Goal: Information Seeking & Learning: Learn about a topic

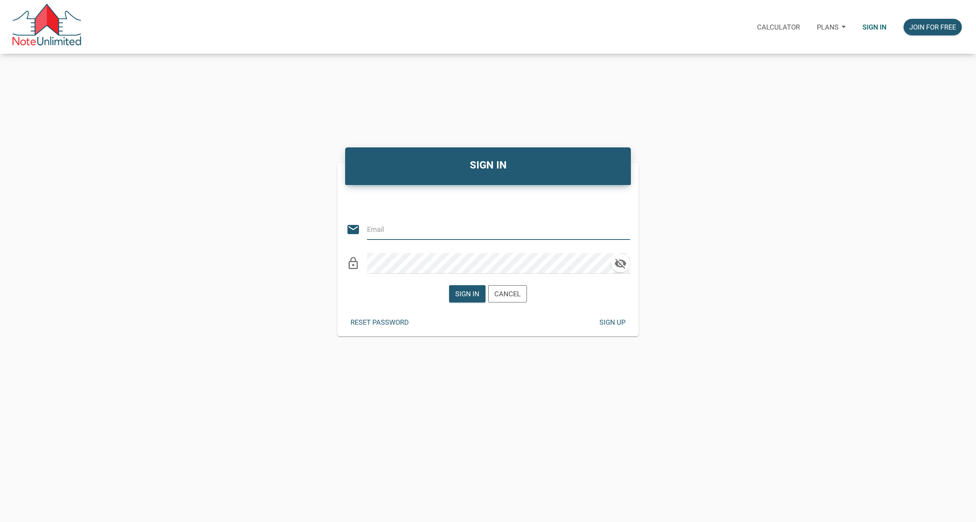
type input "davidleejimenez@gmail.com"
click at [467, 291] on div "Sign in" at bounding box center [467, 294] width 24 height 10
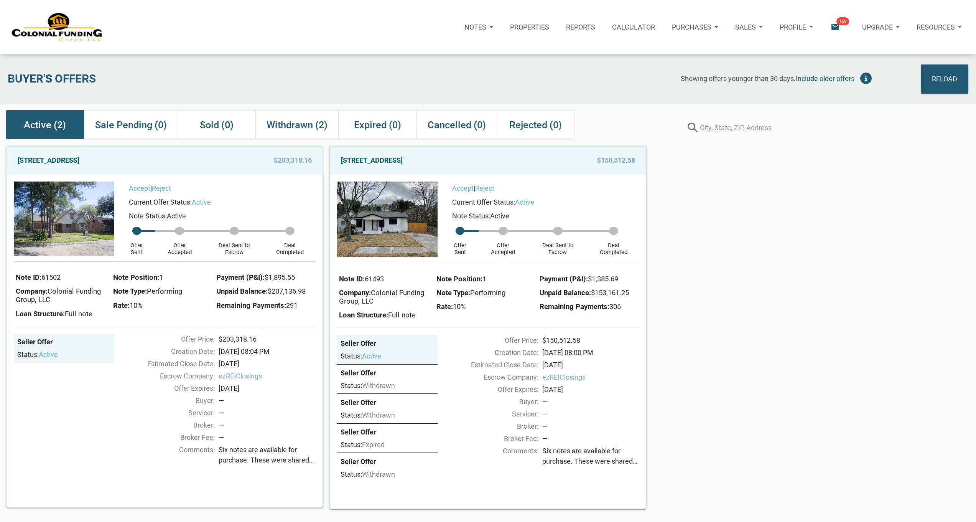
click at [529, 25] on p "Properties" at bounding box center [529, 27] width 39 height 8
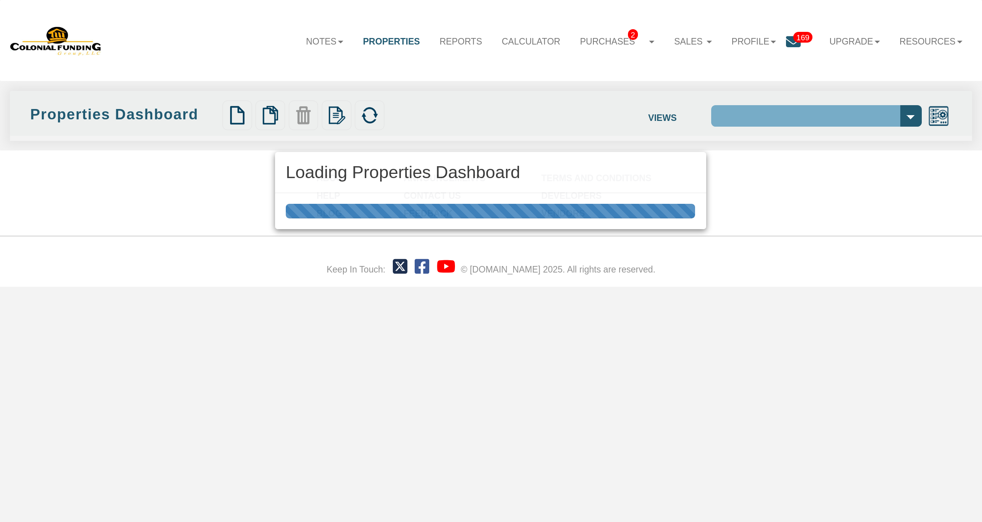
select select "138"
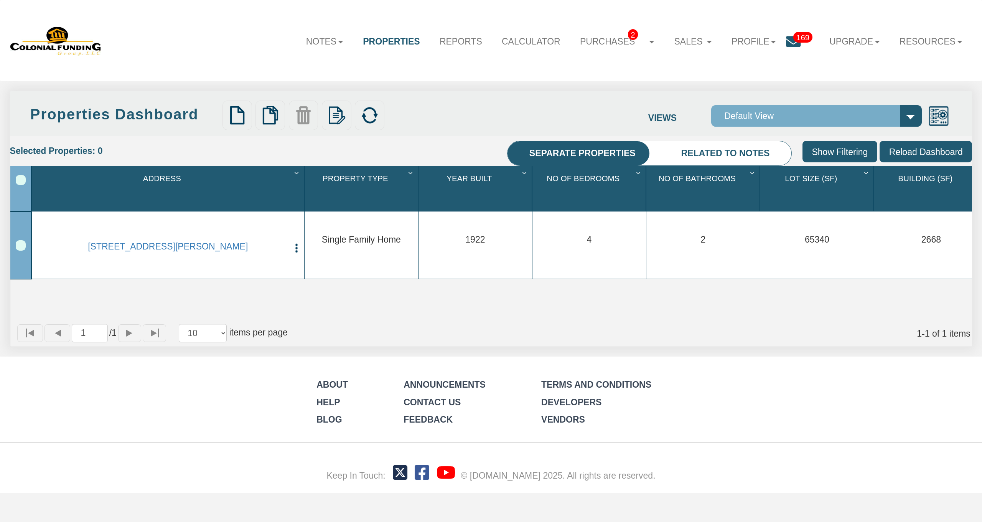
click at [392, 43] on link "Properties" at bounding box center [391, 41] width 77 height 27
click at [405, 39] on link "Properties" at bounding box center [391, 41] width 77 height 27
click at [319, 41] on link "Notes" at bounding box center [324, 41] width 57 height 27
click at [290, 67] on link "Dashboard" at bounding box center [296, 67] width 114 height 17
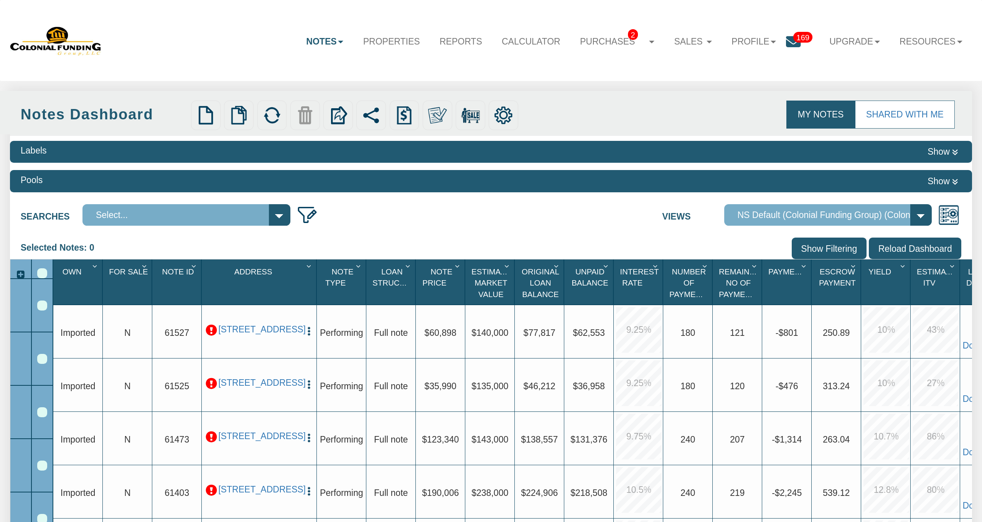
select select "316"
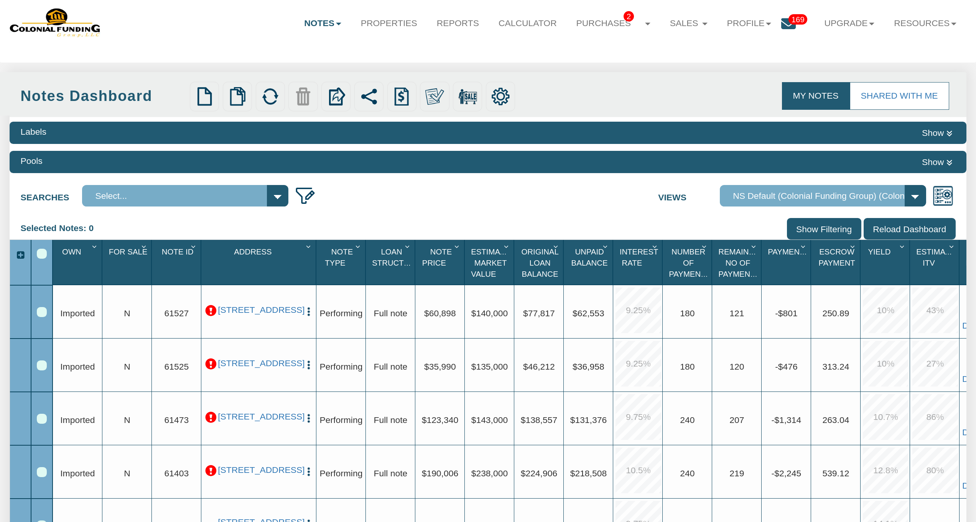
scroll to position [69, 0]
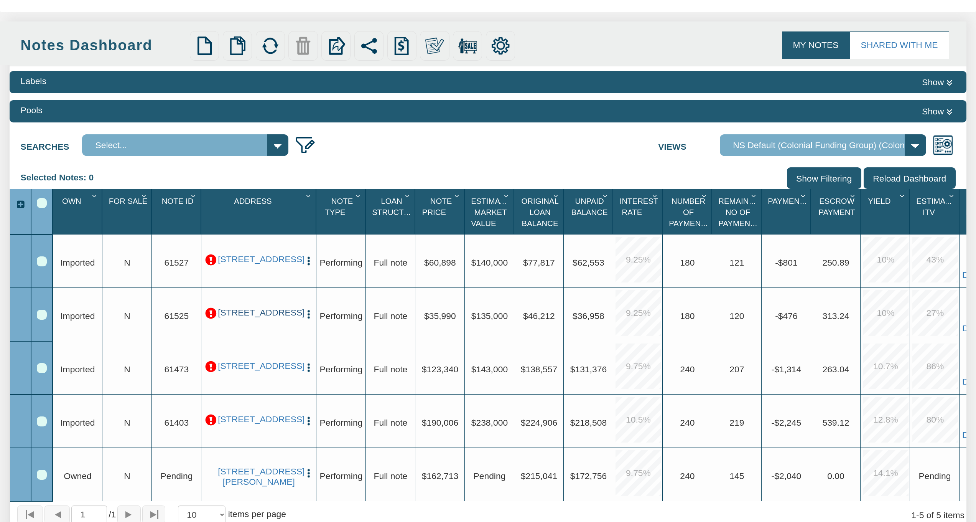
click at [261, 315] on link "506 Lynhurst Drive, Indianapolis, IN, 46241" at bounding box center [259, 312] width 82 height 10
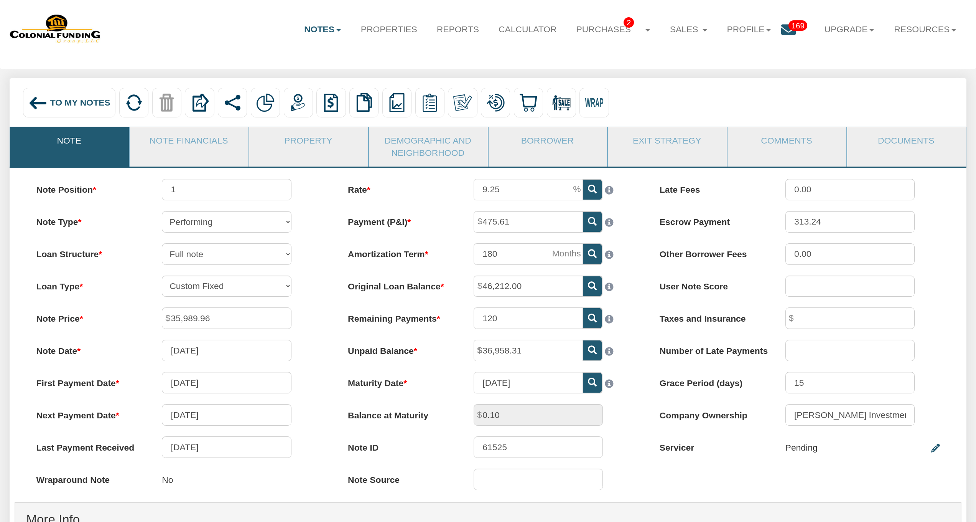
scroll to position [35, 0]
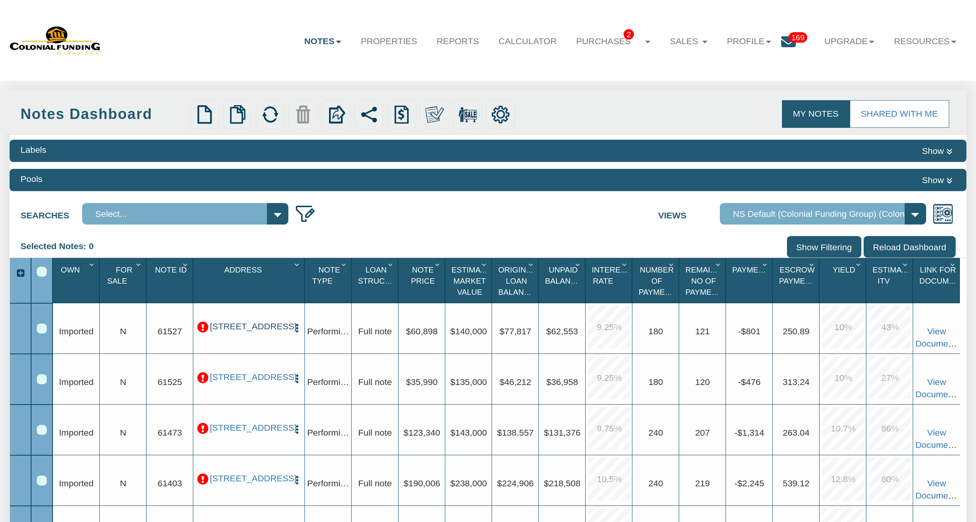
click at [254, 328] on link "3929 Barnor Drive, Indianapolis, IN, 46226" at bounding box center [249, 326] width 78 height 10
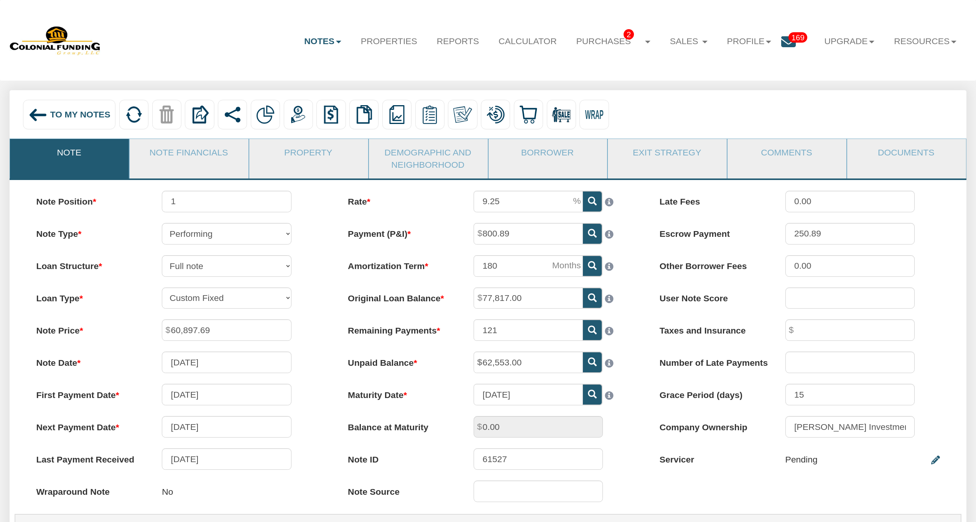
scroll to position [64, 0]
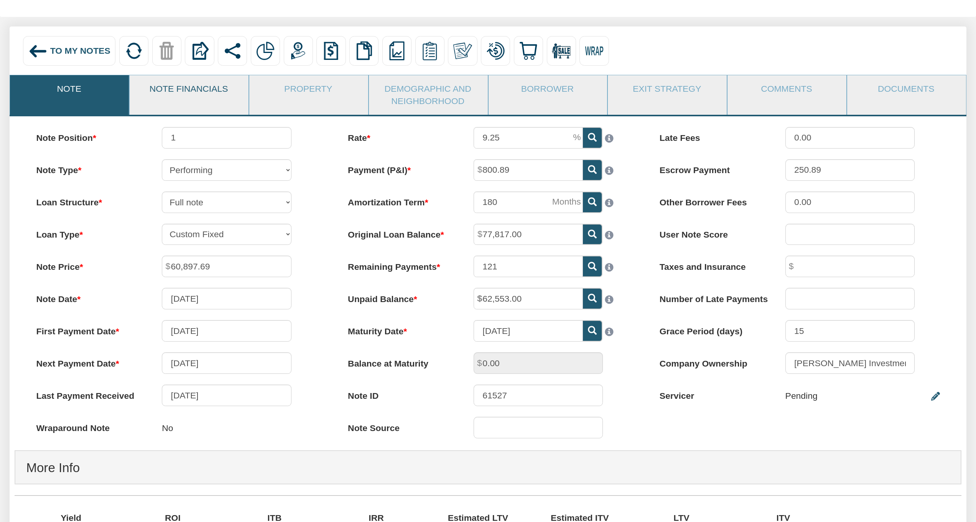
click at [206, 94] on link "Note Financials" at bounding box center [189, 88] width 118 height 27
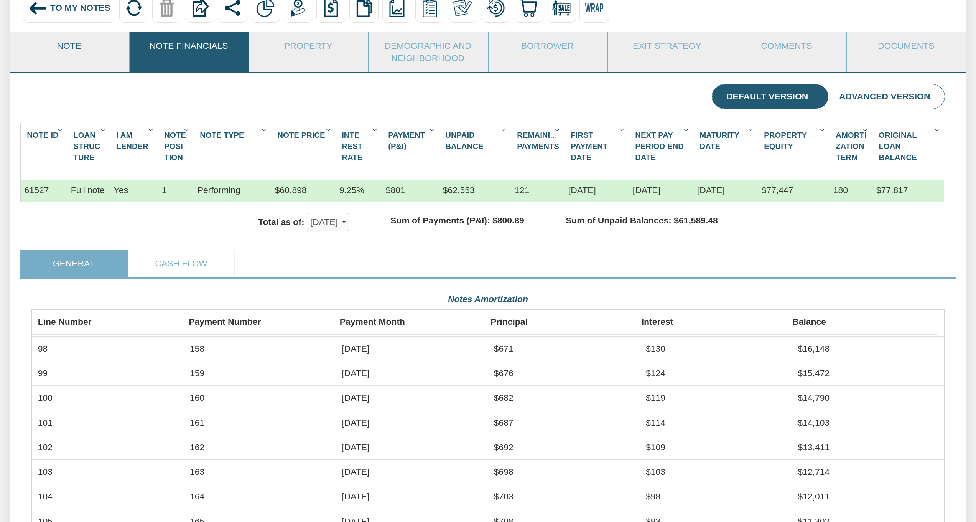
scroll to position [105, 0]
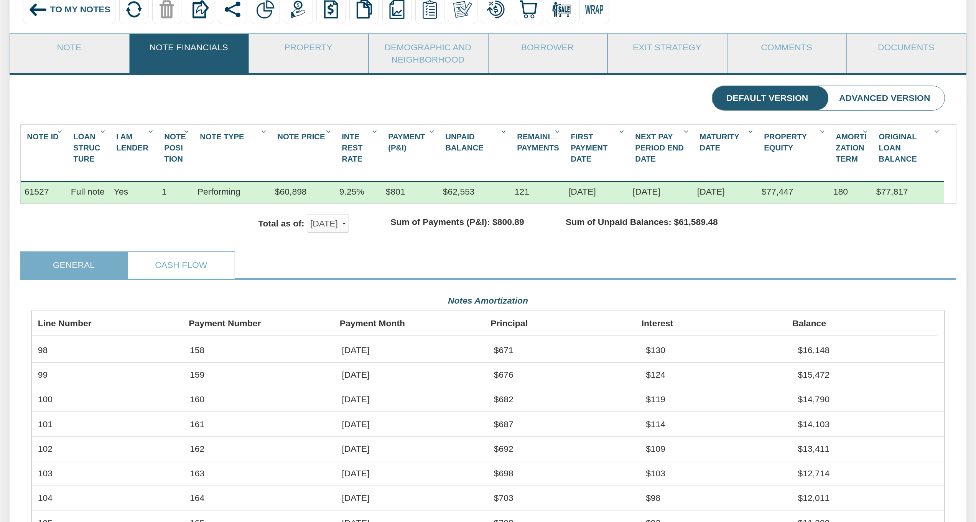
click at [53, 9] on span "To My Notes" at bounding box center [80, 9] width 60 height 10
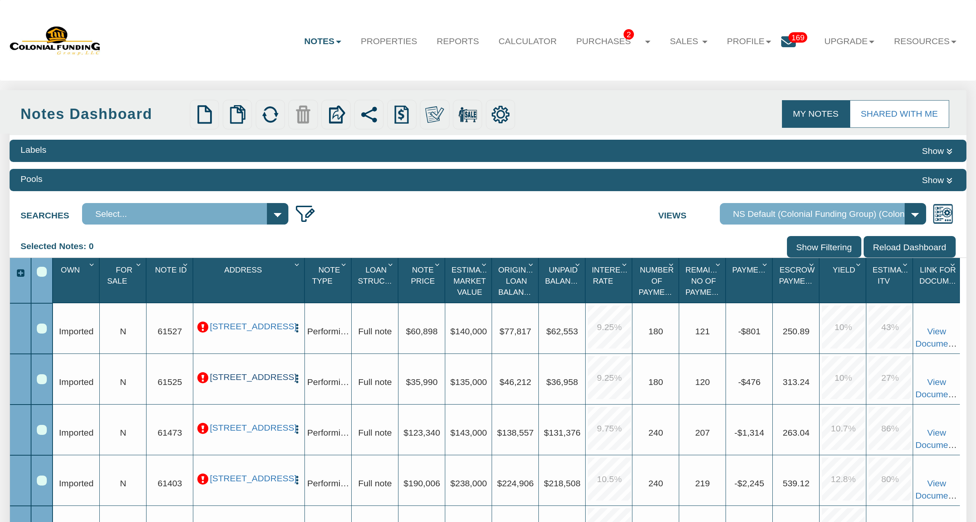
click at [234, 382] on link "506 Lynhurst Drive, Indianapolis, IN, 46241" at bounding box center [249, 377] width 78 height 10
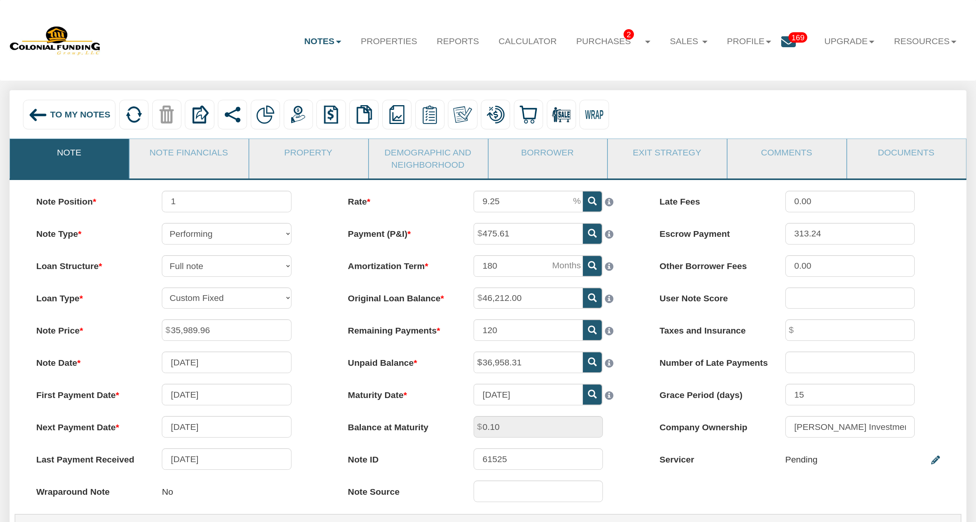
click at [65, 126] on div "To My Notes" at bounding box center [69, 114] width 93 height 29
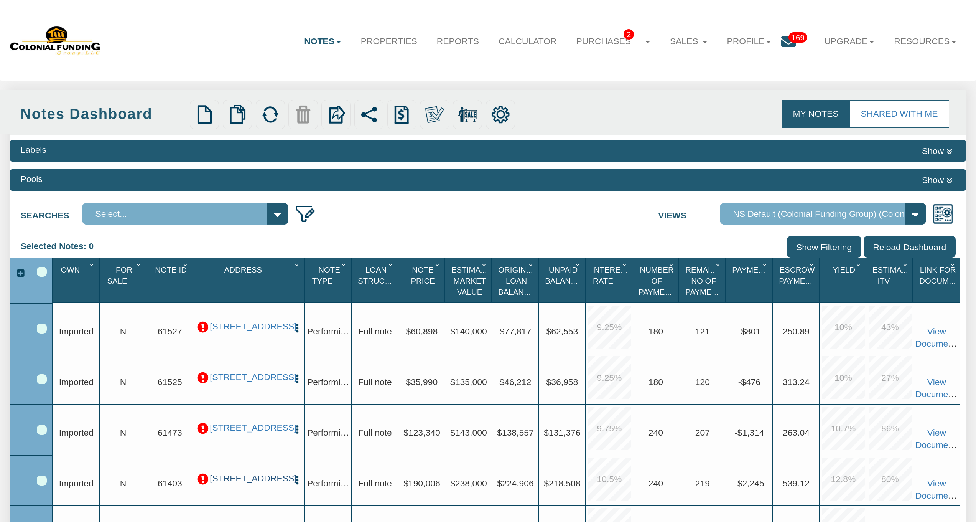
click at [257, 482] on link "4637 Big Valley Road, Stone Mountain, GA, 30083" at bounding box center [249, 478] width 78 height 10
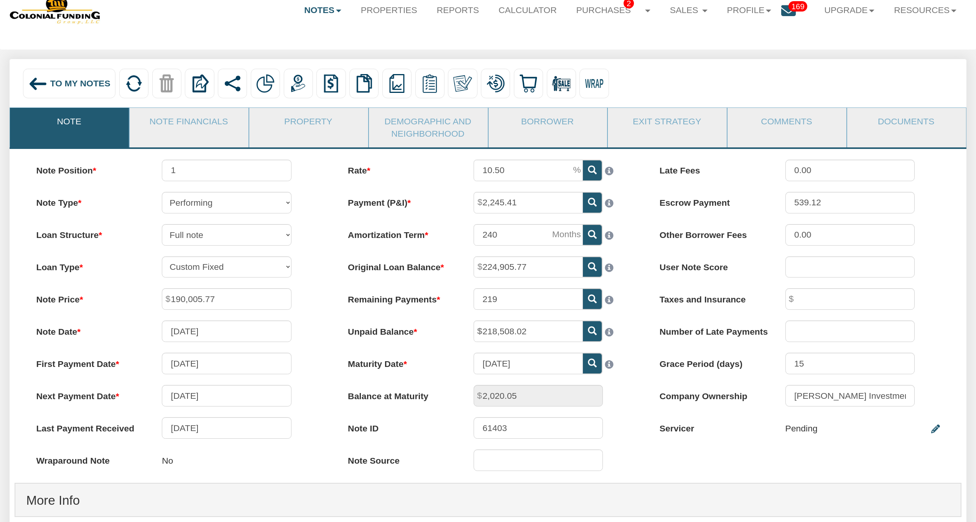
scroll to position [92, 0]
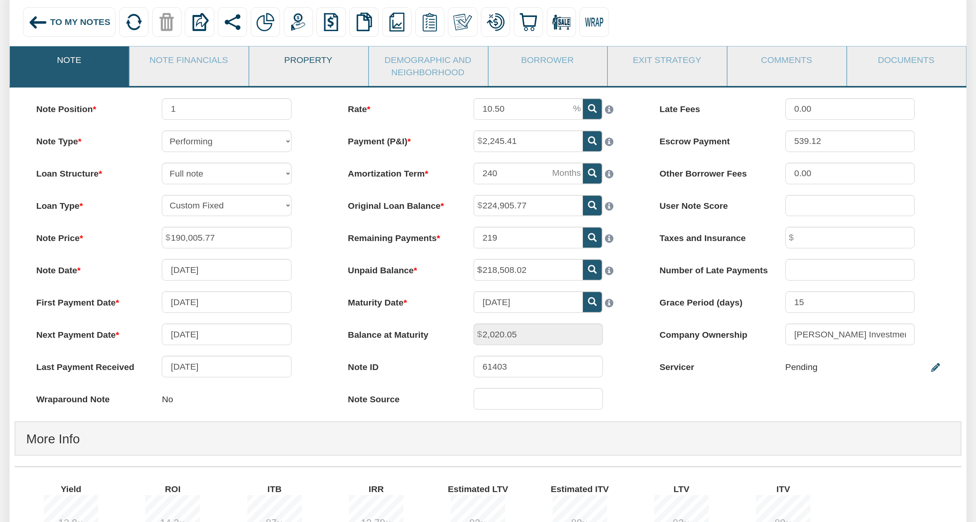
click at [280, 65] on link "Property" at bounding box center [308, 59] width 118 height 27
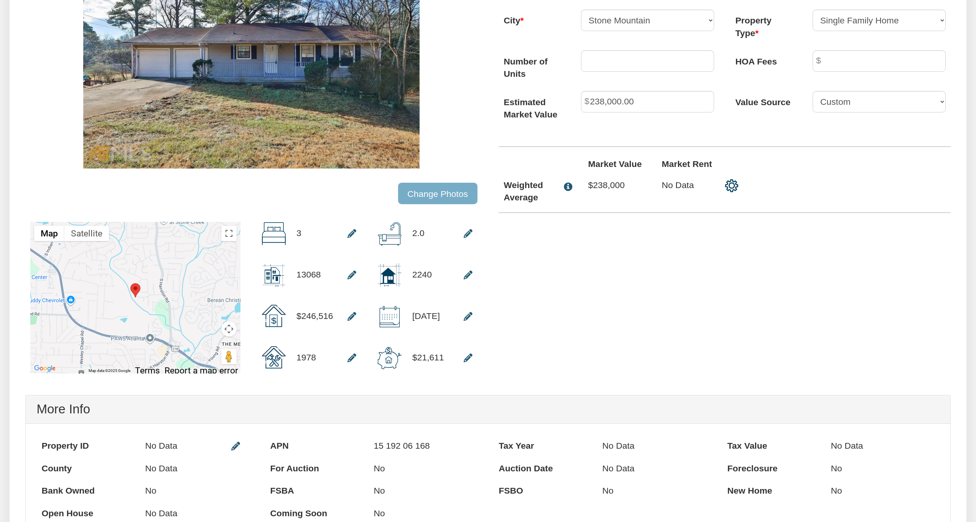
scroll to position [0, 0]
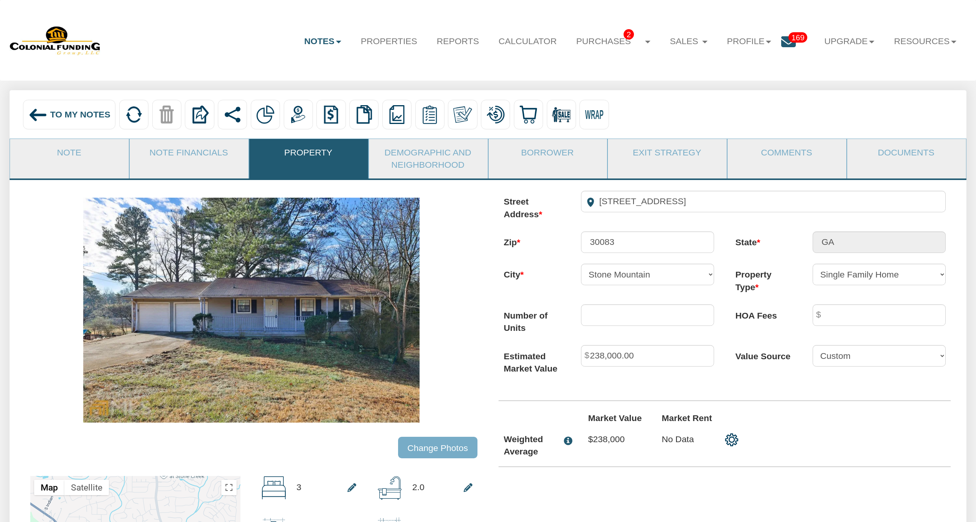
click at [49, 115] on div "To My Notes" at bounding box center [69, 114] width 93 height 29
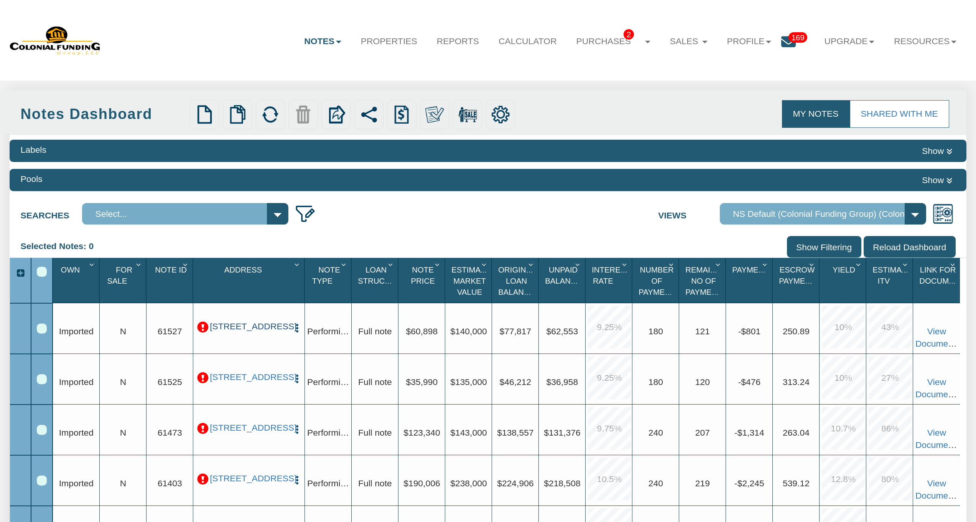
click at [252, 330] on link "3929 Barnor Drive, Indianapolis, IN, 46226" at bounding box center [249, 326] width 78 height 10
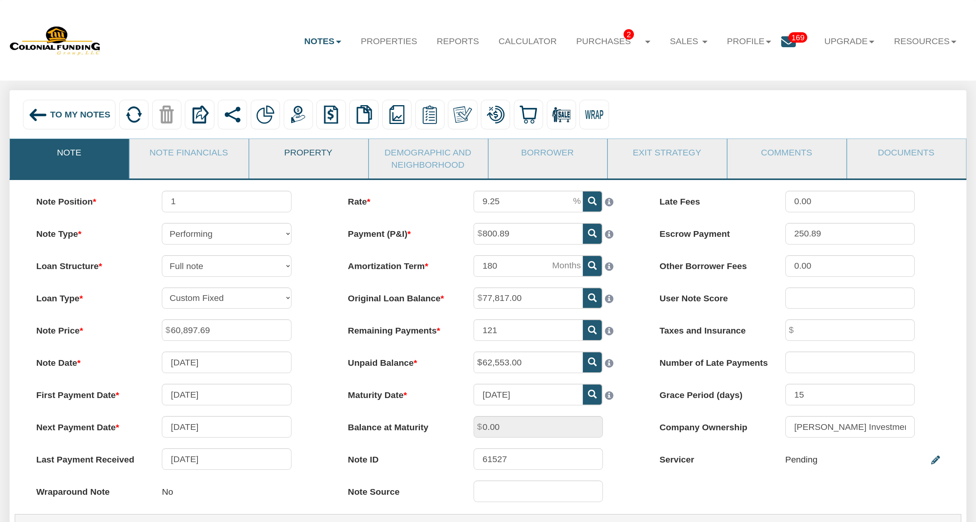
click at [295, 158] on link "Property" at bounding box center [308, 152] width 118 height 27
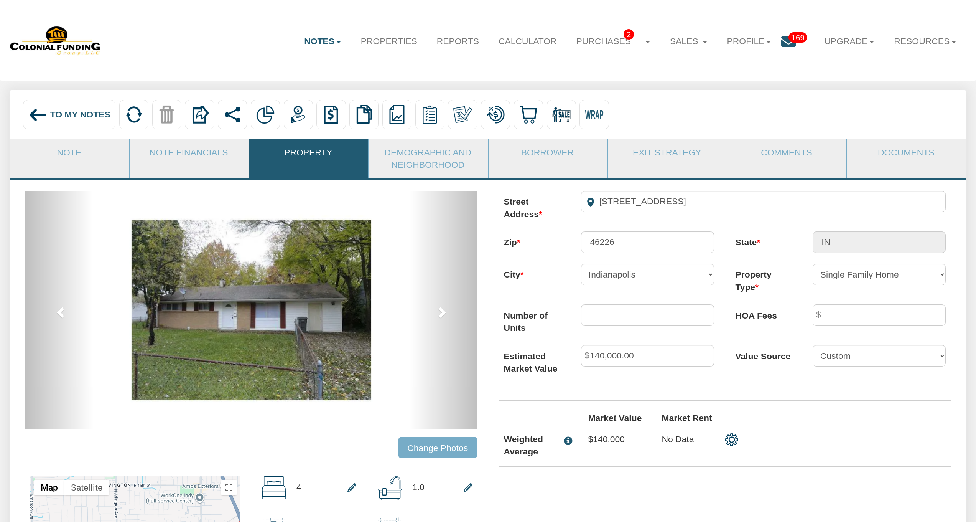
click at [91, 103] on div "To My Notes" at bounding box center [69, 114] width 93 height 29
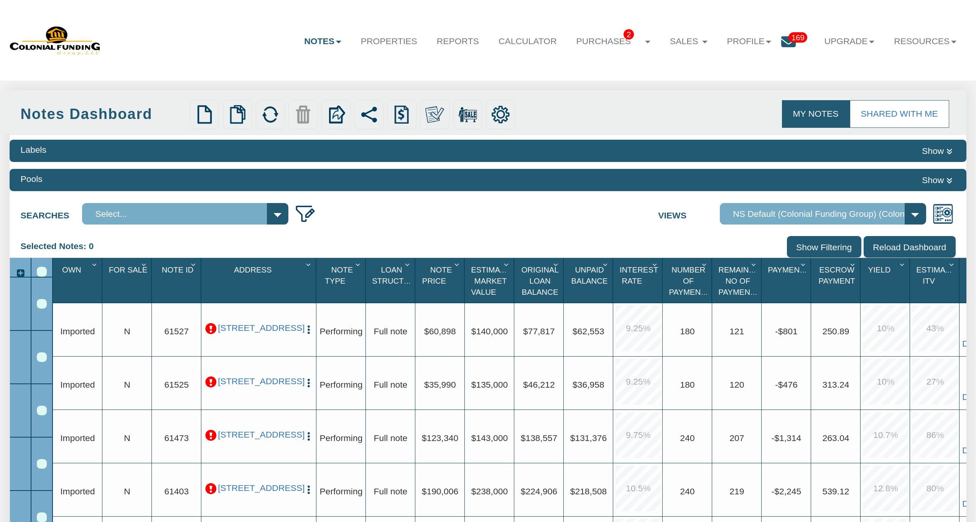
click at [84, 110] on div "Notes Dashboard" at bounding box center [103, 114] width 166 height 21
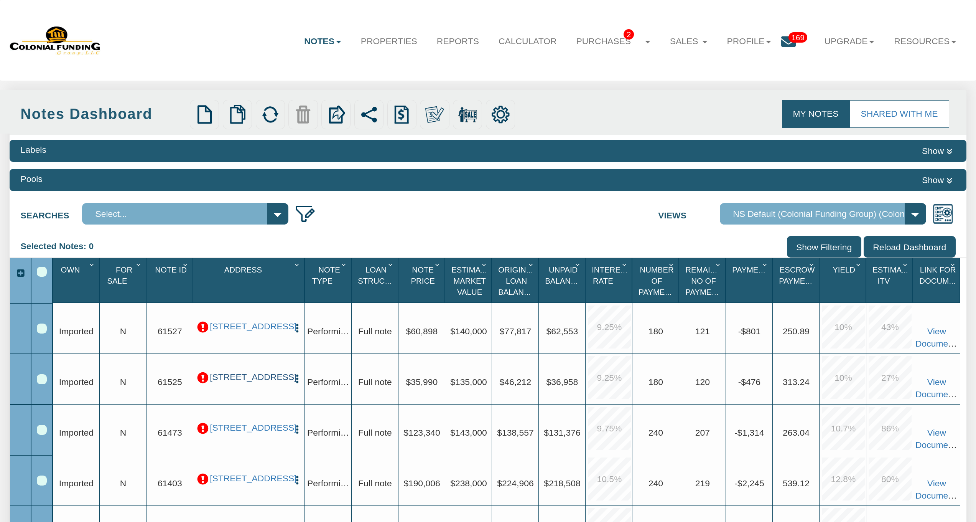
click at [243, 378] on link "506 Lynhurst Drive, Indianapolis, IN, 46241" at bounding box center [249, 377] width 78 height 10
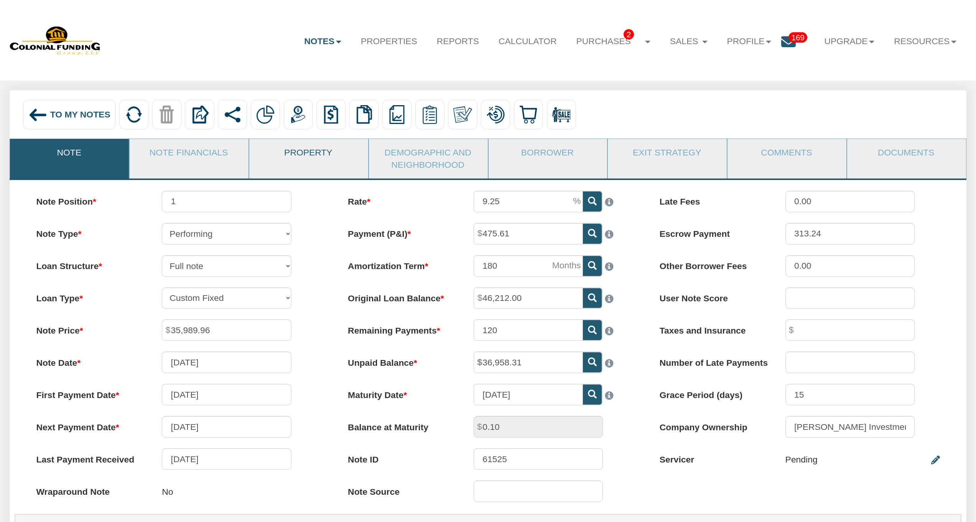
click at [312, 160] on link "Property" at bounding box center [308, 152] width 118 height 27
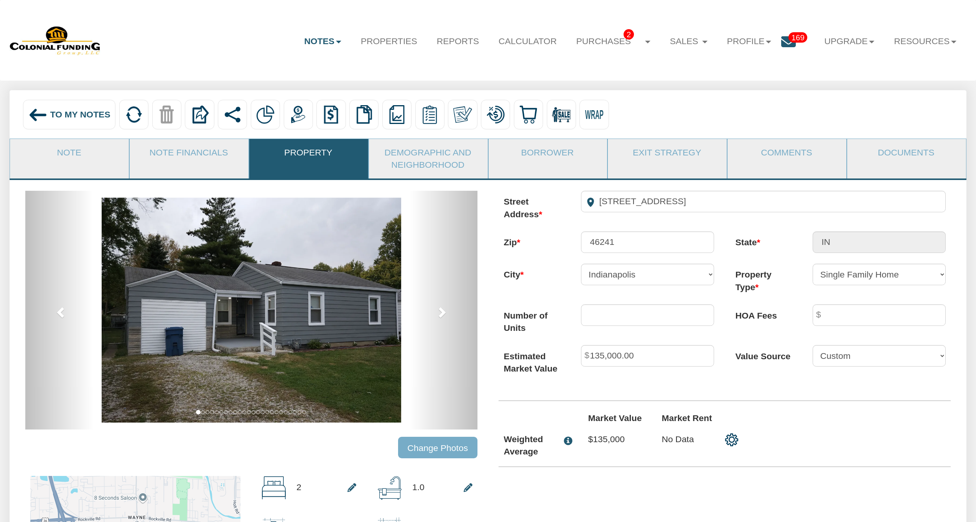
scroll to position [12, 0]
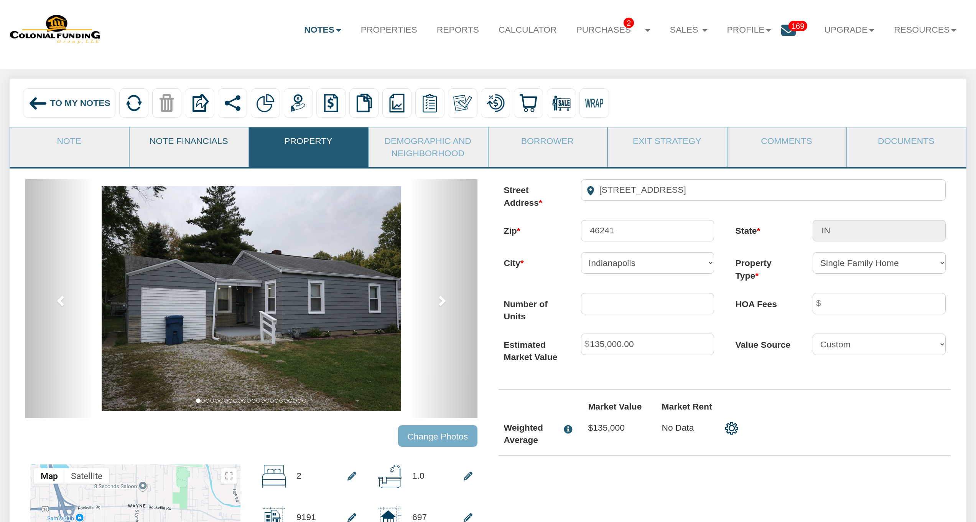
click at [187, 139] on link "Note Financials" at bounding box center [189, 140] width 118 height 27
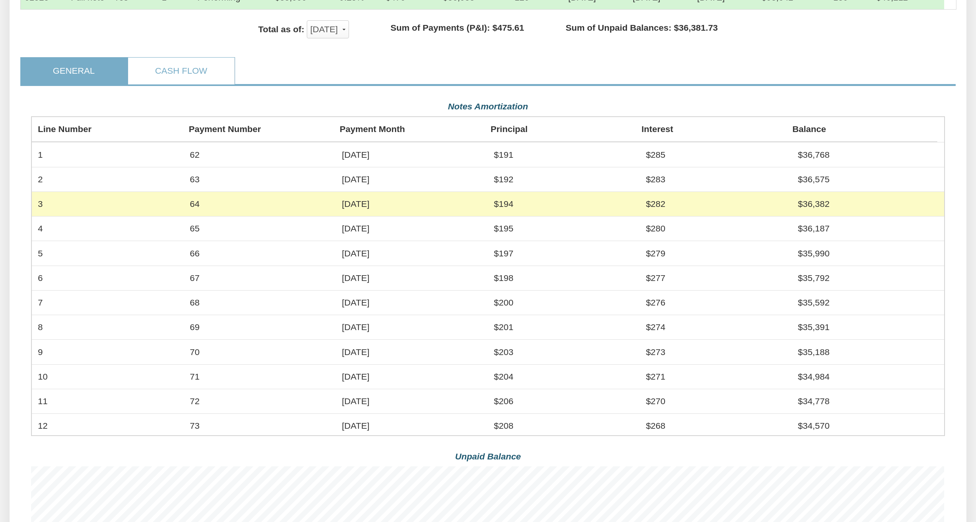
scroll to position [0, 0]
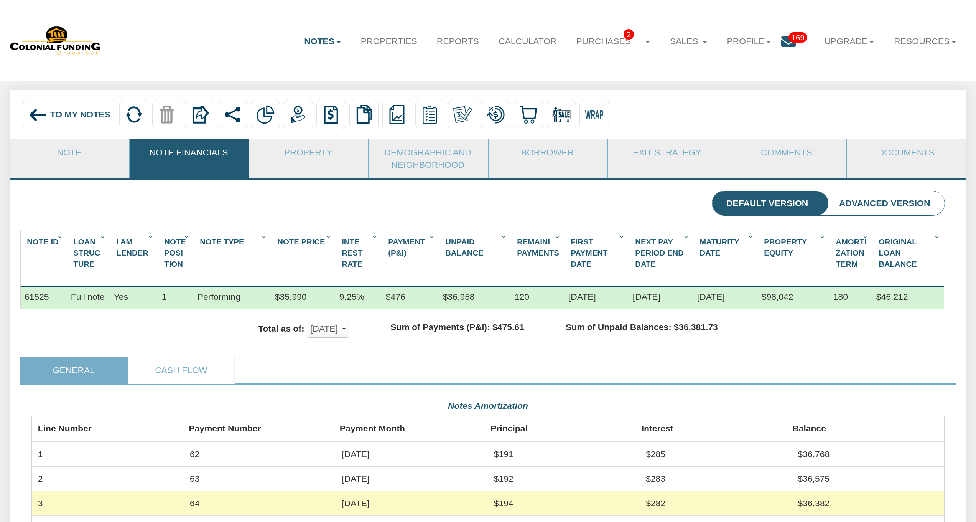
click at [68, 124] on div "To My Notes" at bounding box center [69, 114] width 93 height 29
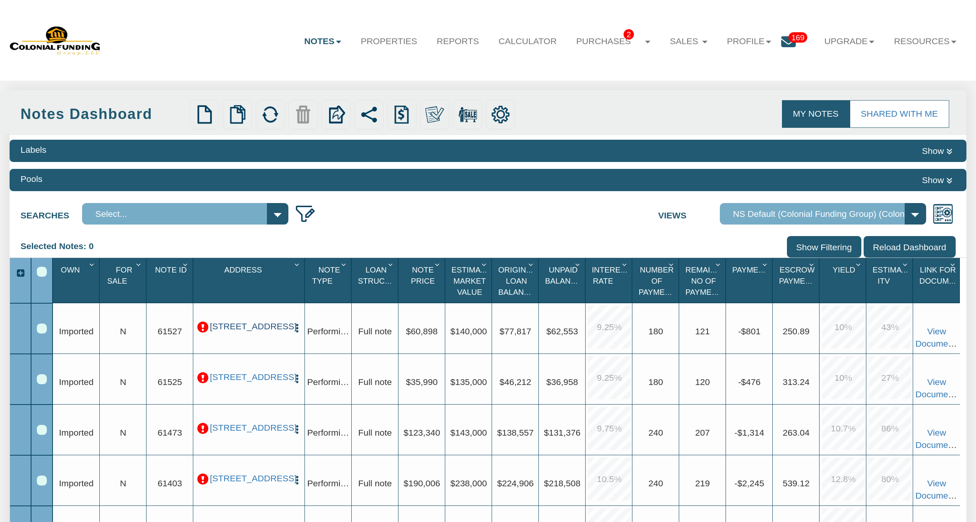
click at [250, 331] on link "3929 Barnor Drive, Indianapolis, IN, 46226" at bounding box center [249, 326] width 78 height 10
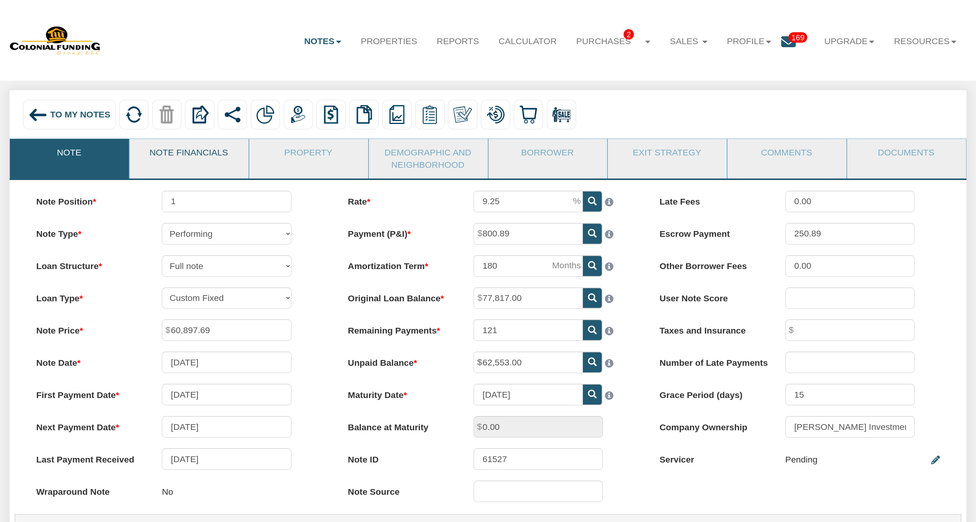
click at [217, 160] on link "Note Financials" at bounding box center [189, 152] width 118 height 27
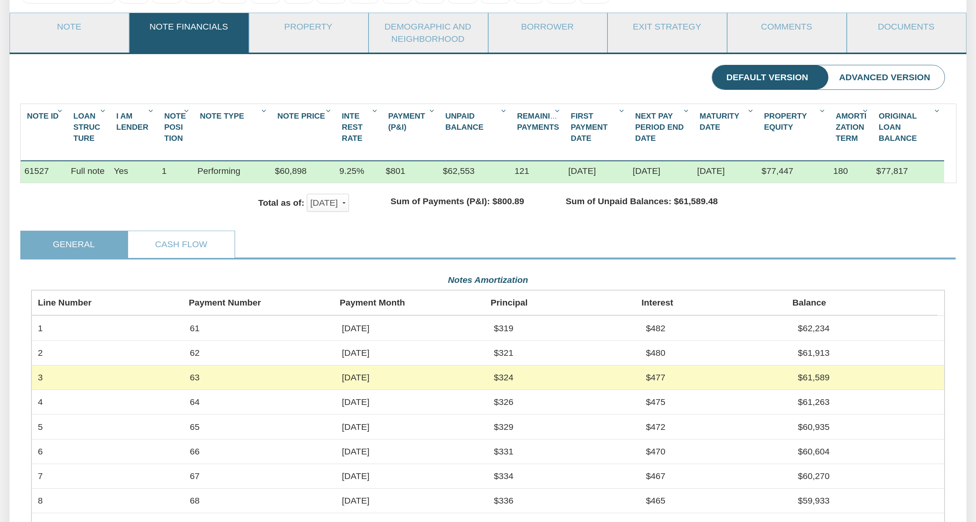
scroll to position [63, 0]
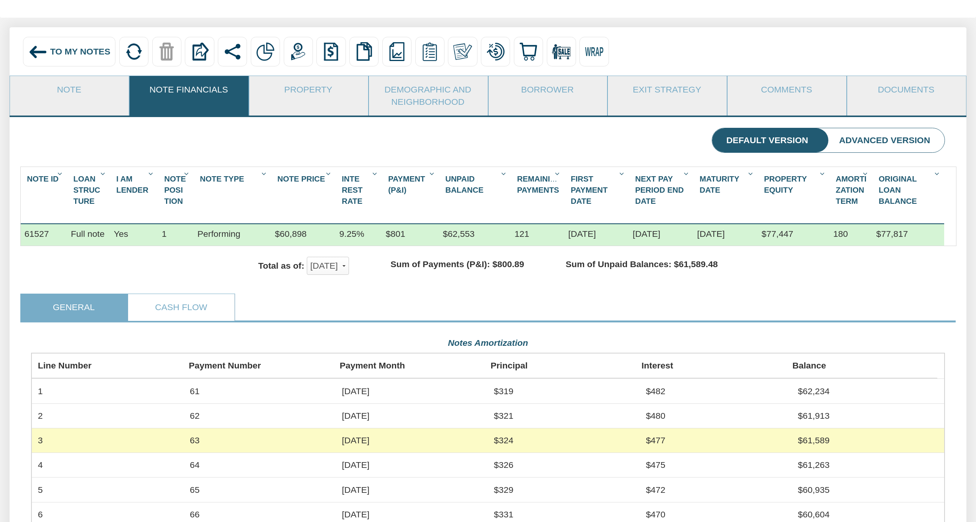
click at [49, 52] on div "To My Notes" at bounding box center [69, 51] width 93 height 29
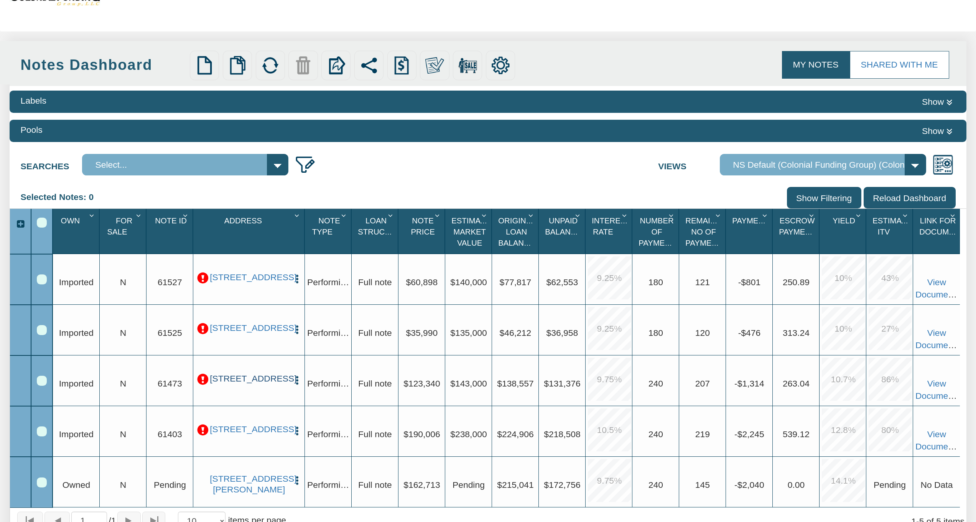
scroll to position [56, 0]
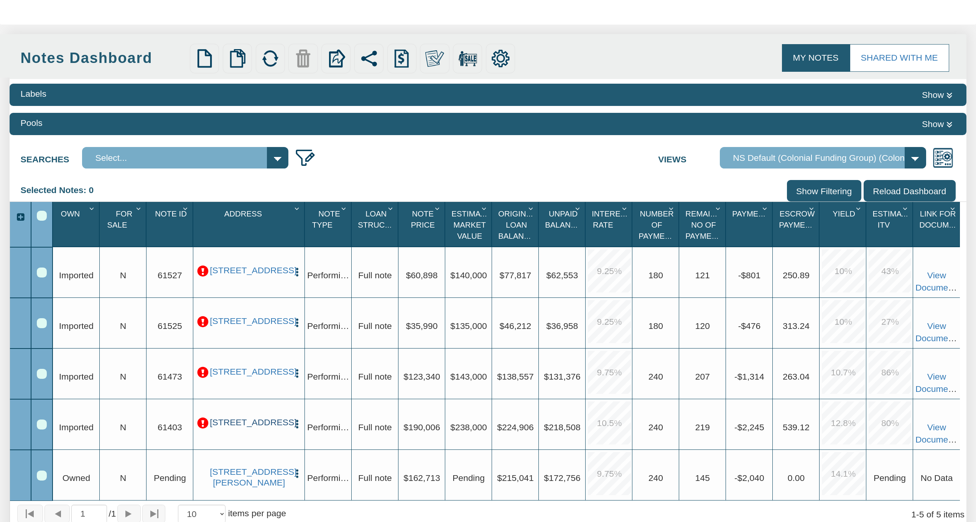
click at [246, 427] on link "4637 Big Valley Road, Stone Mountain, GA, 30083" at bounding box center [249, 422] width 78 height 10
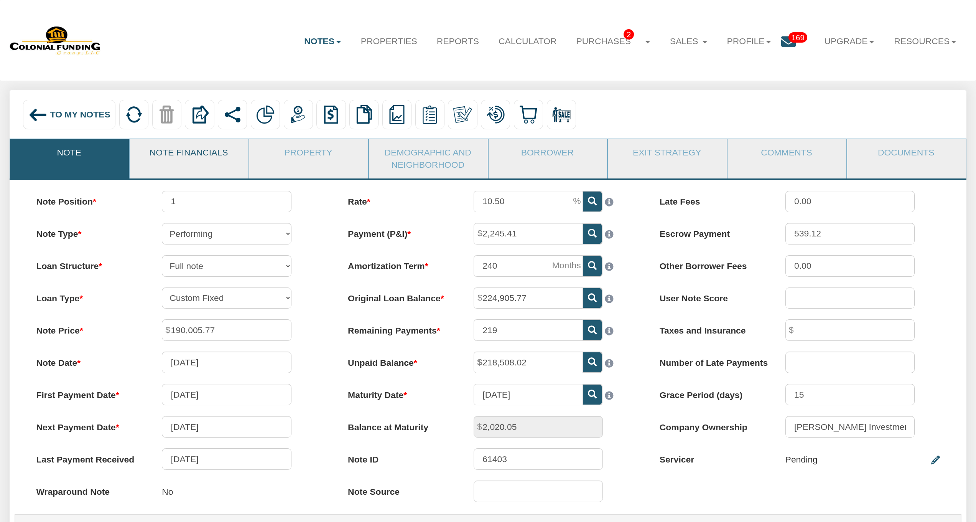
click at [215, 154] on link "Note Financials" at bounding box center [189, 152] width 118 height 27
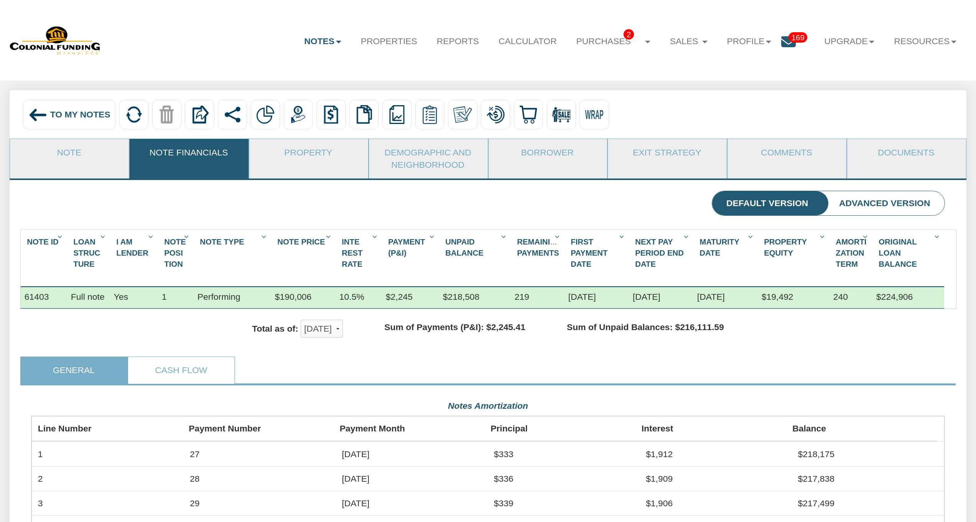
click at [68, 116] on span "To My Notes" at bounding box center [80, 114] width 60 height 10
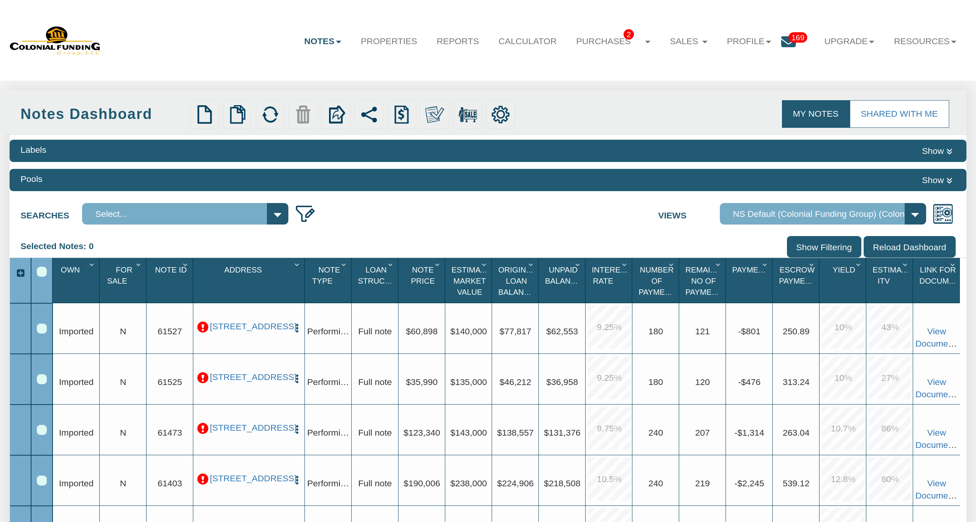
click at [797, 42] on span "169" at bounding box center [798, 37] width 19 height 10
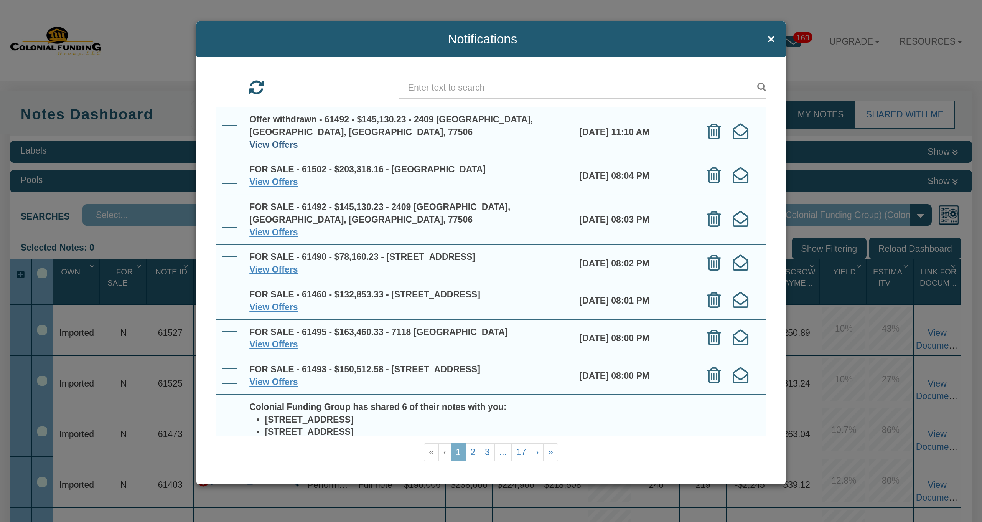
click at [271, 144] on link "View Offers" at bounding box center [273, 145] width 48 height 10
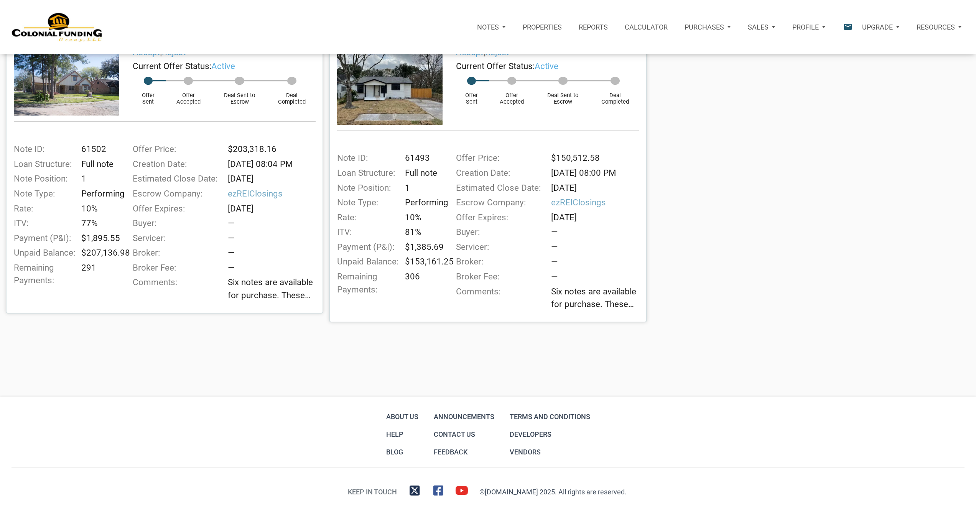
scroll to position [65, 0]
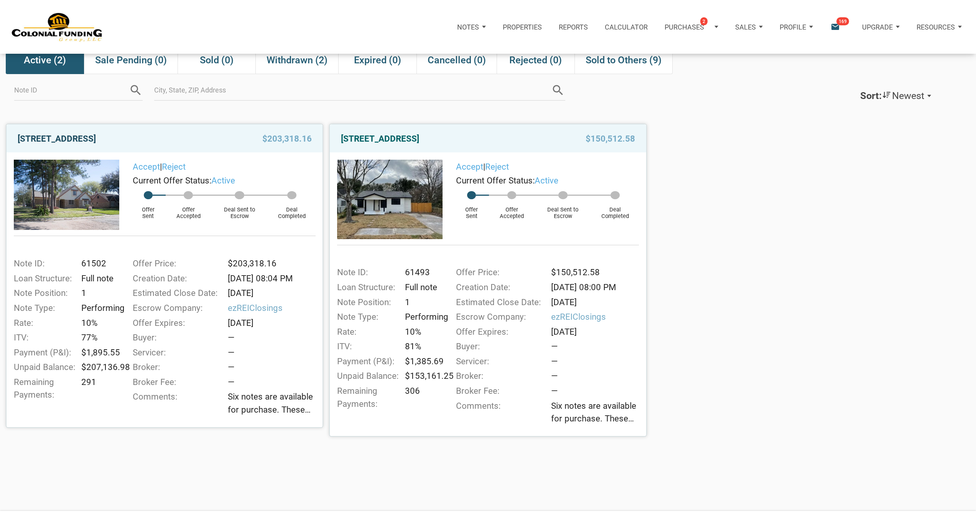
click at [48, 138] on link "[STREET_ADDRESS]" at bounding box center [57, 139] width 78 height 14
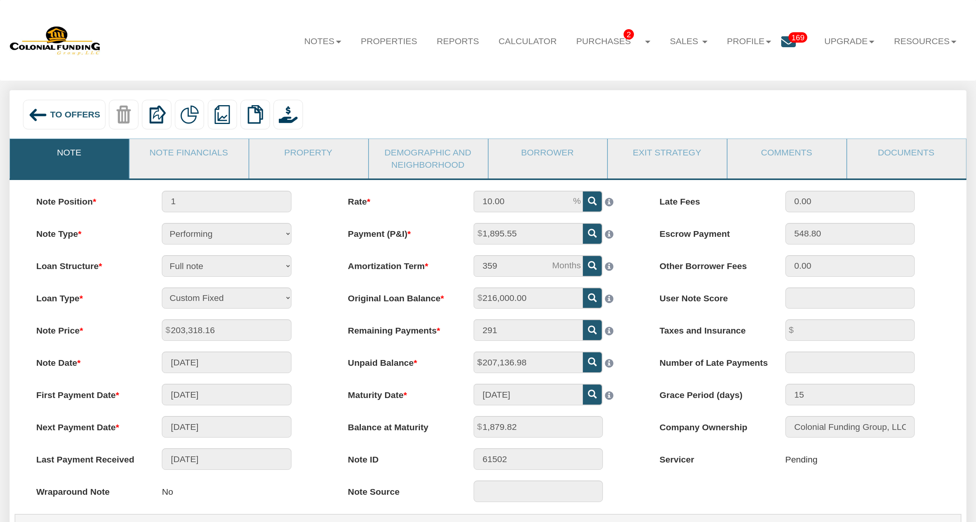
scroll to position [9, 0]
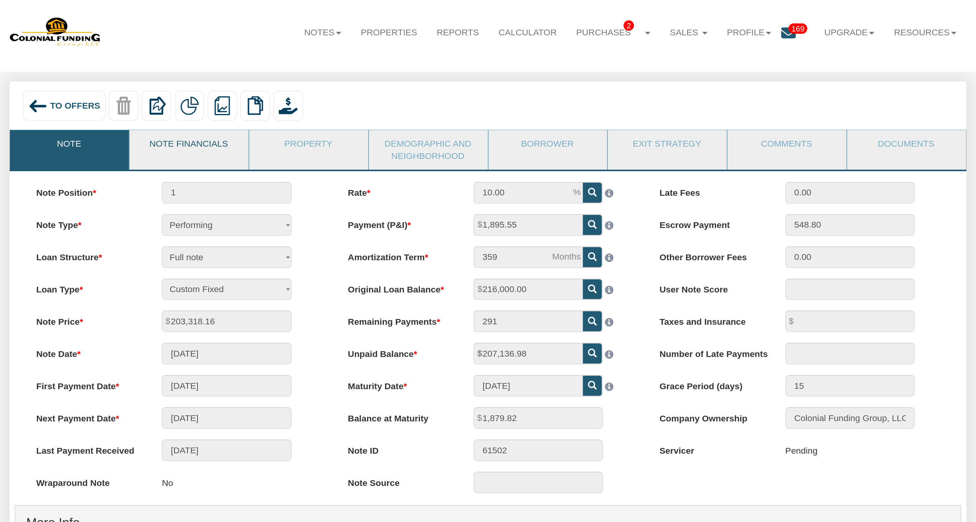
click at [195, 141] on link "Note Financials" at bounding box center [189, 143] width 118 height 27
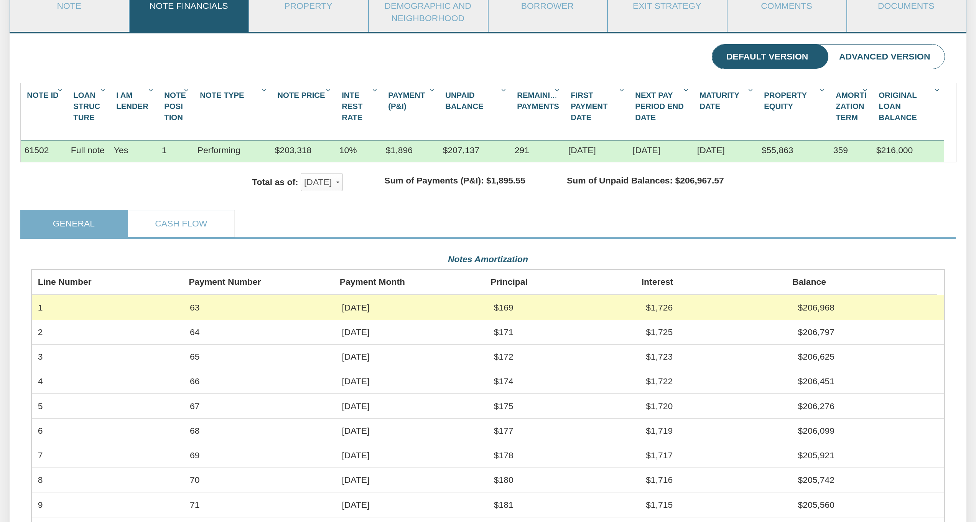
scroll to position [0, 0]
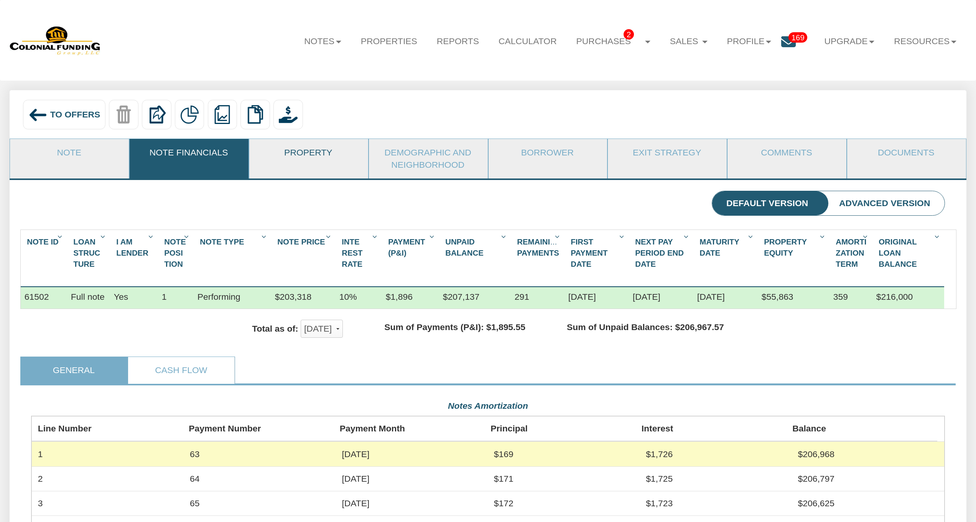
click at [300, 152] on link "Property" at bounding box center [308, 152] width 118 height 27
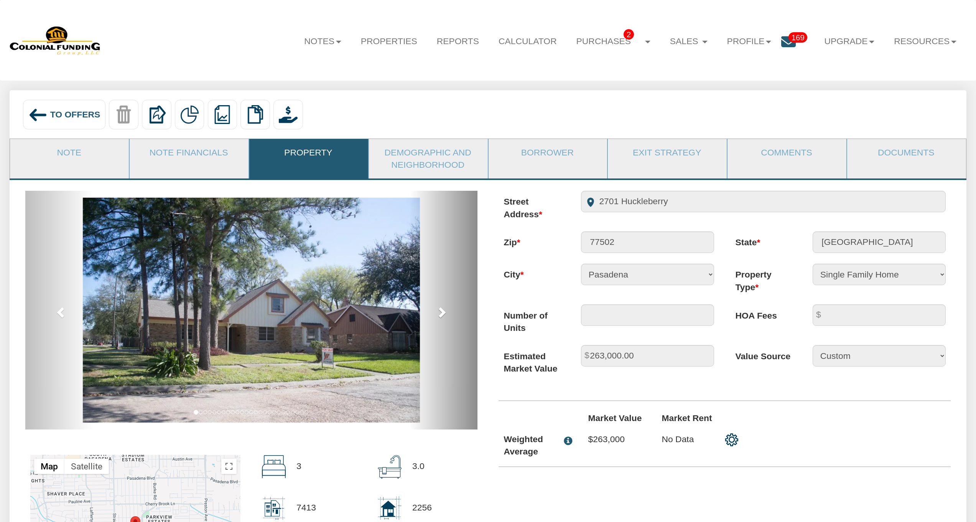
click at [446, 320] on link "next" at bounding box center [444, 310] width 68 height 239
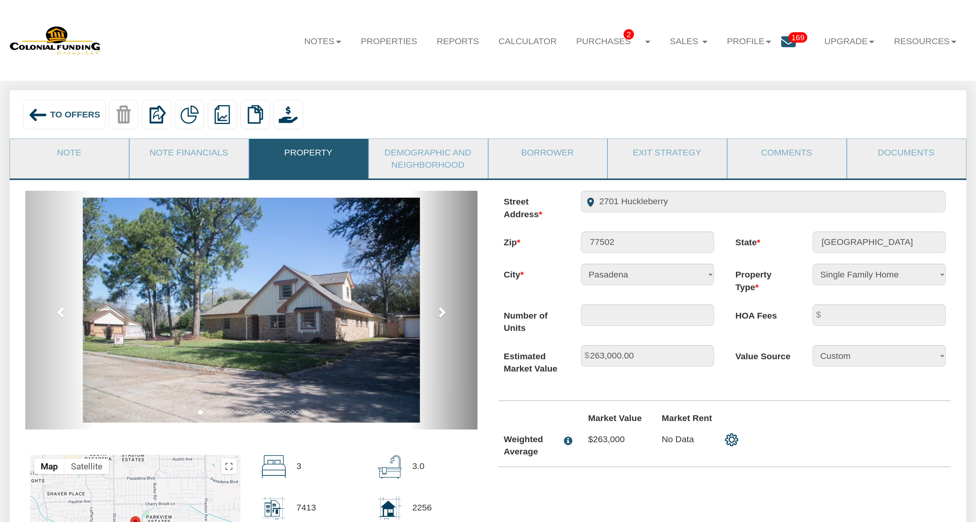
click at [446, 317] on span at bounding box center [442, 312] width 12 height 12
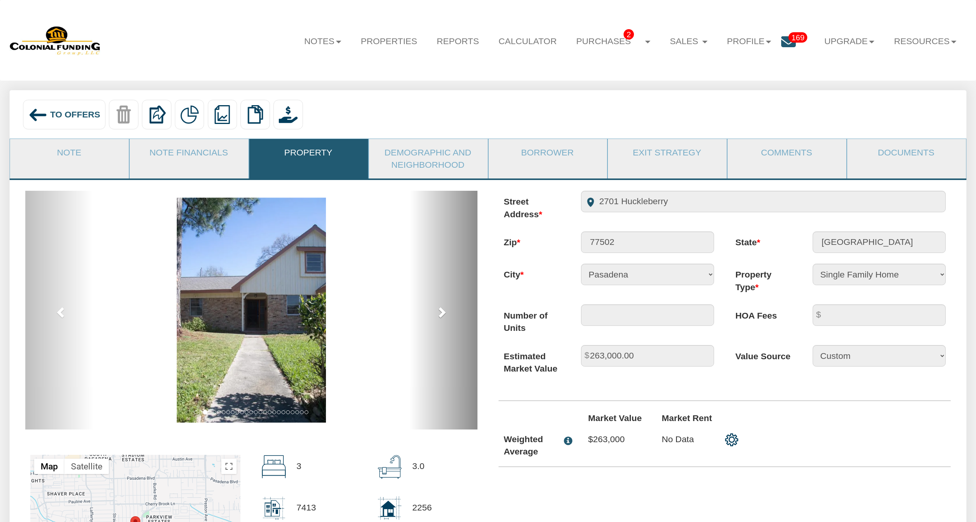
click at [446, 317] on span at bounding box center [442, 312] width 12 height 12
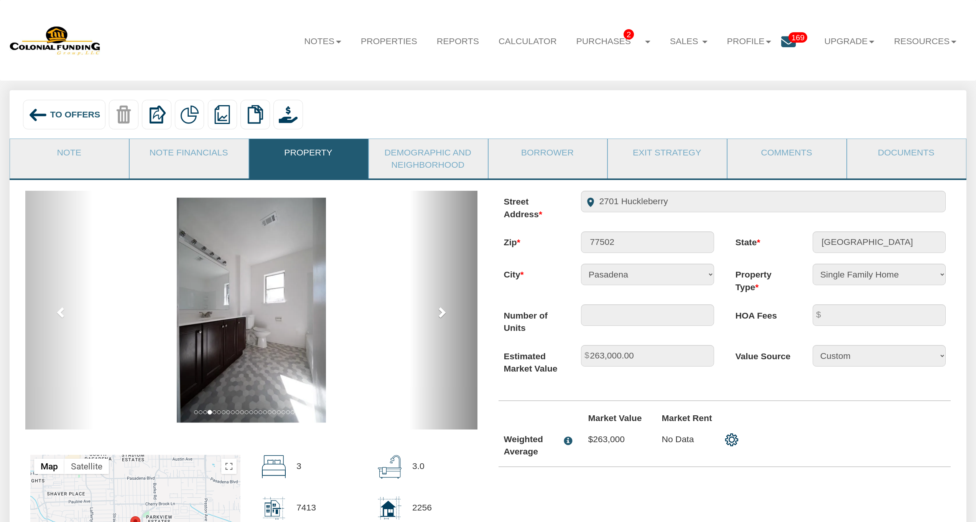
click at [446, 317] on span at bounding box center [442, 312] width 12 height 12
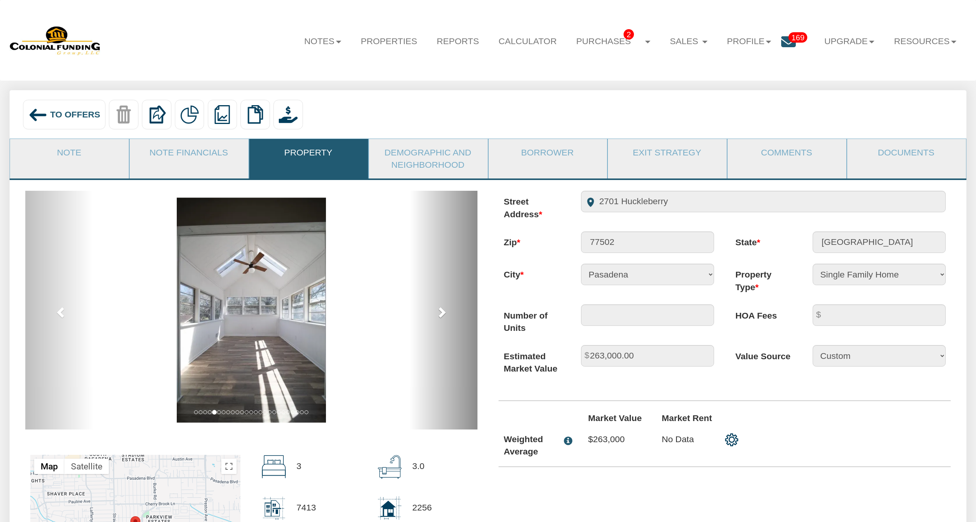
click at [446, 317] on span at bounding box center [442, 312] width 12 height 12
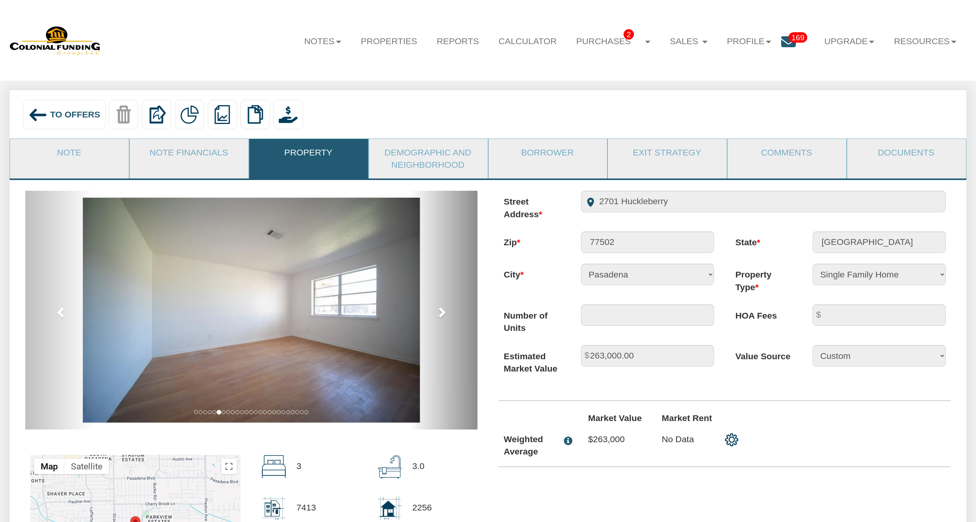
click at [446, 317] on span at bounding box center [442, 312] width 12 height 12
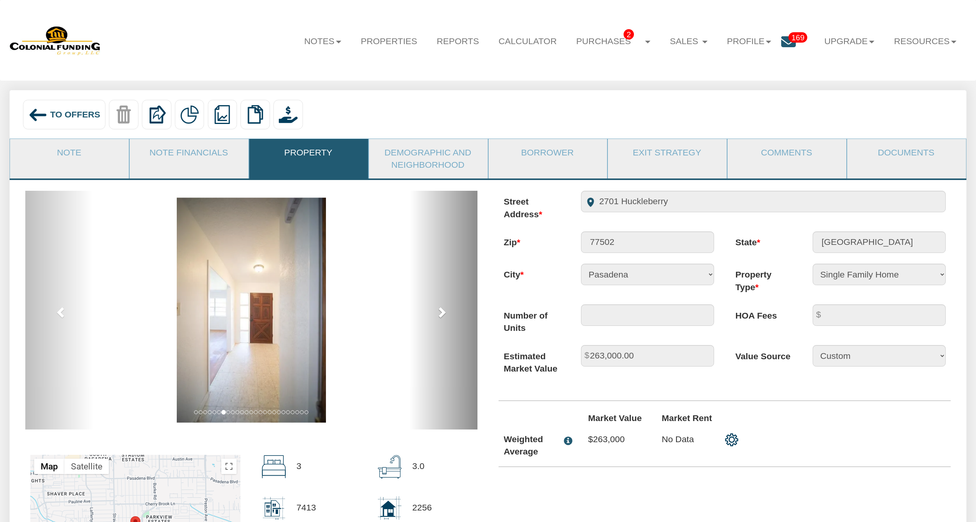
click at [446, 317] on span at bounding box center [442, 312] width 12 height 12
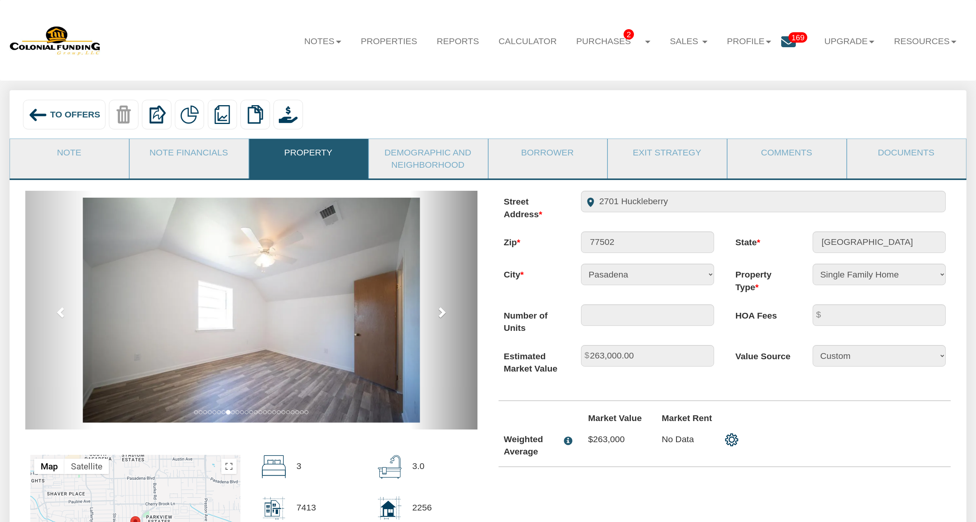
click at [446, 317] on span at bounding box center [442, 312] width 12 height 12
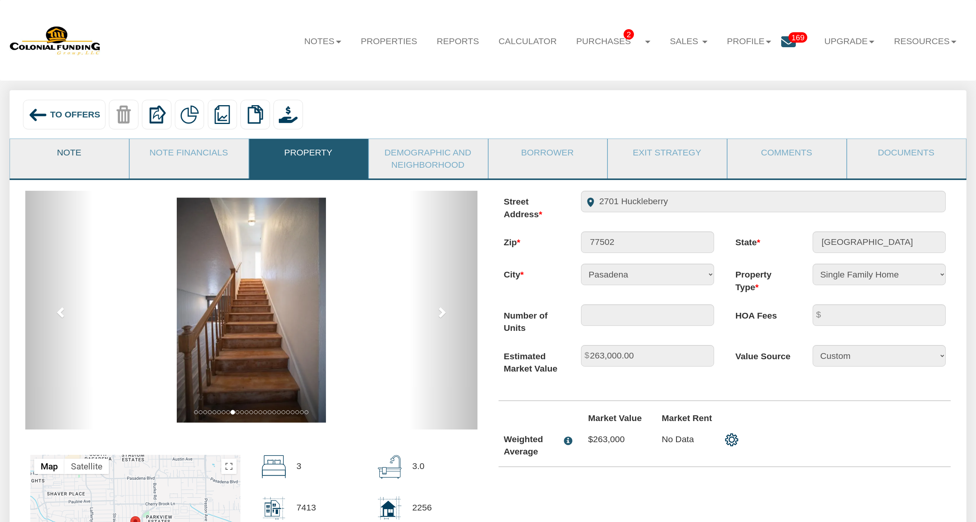
click at [46, 148] on link "Note" at bounding box center [69, 152] width 118 height 27
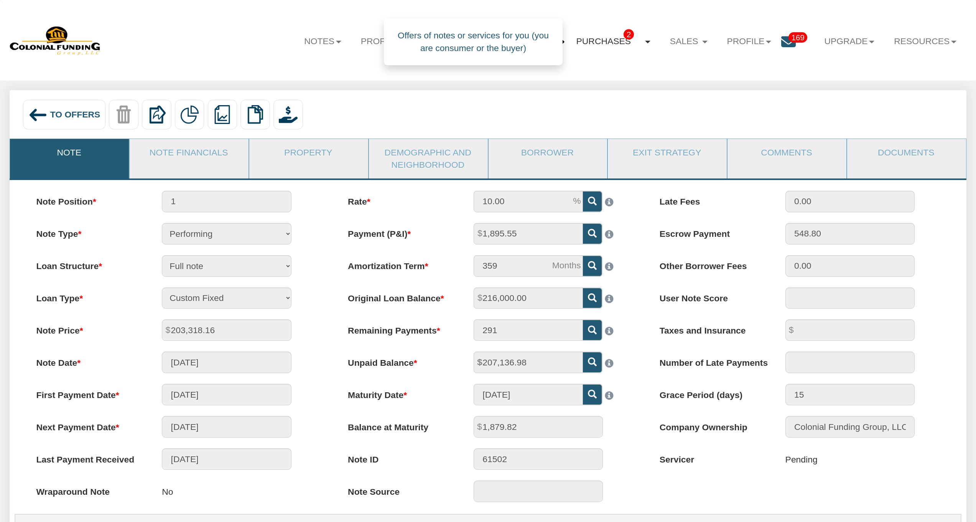
click at [630, 48] on link "Purchases 2" at bounding box center [614, 42] width 94 height 28
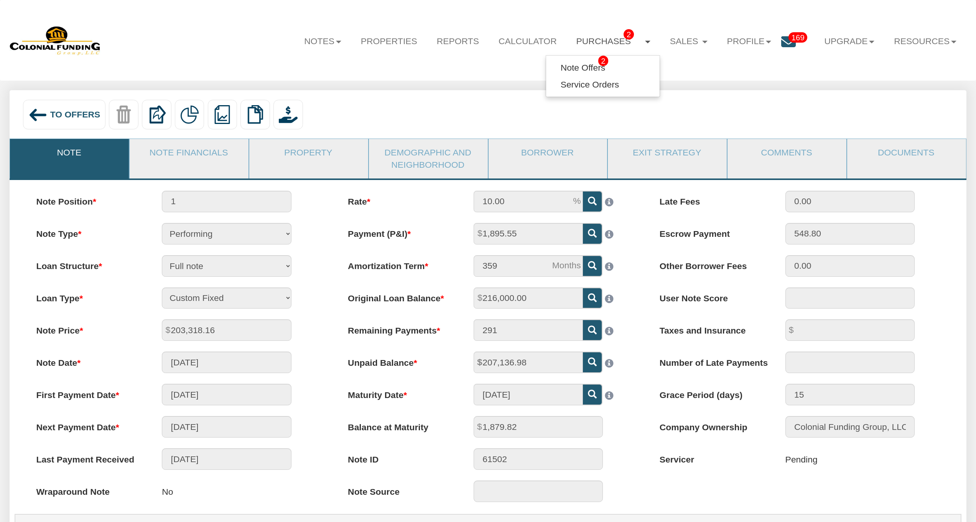
click at [789, 36] on span "169" at bounding box center [798, 37] width 19 height 10
click at [789, 39] on span "169" at bounding box center [798, 37] width 19 height 10
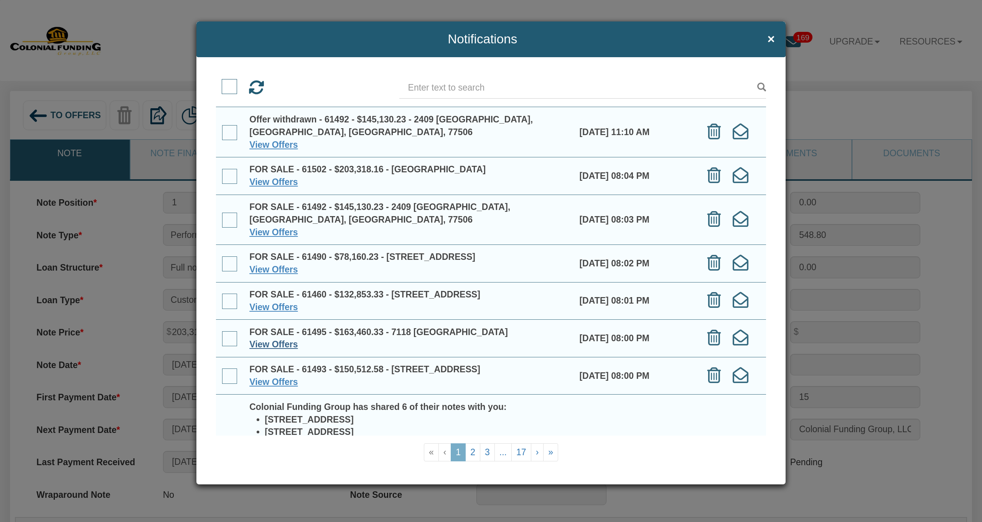
click at [268, 341] on link "View Offers" at bounding box center [273, 344] width 48 height 10
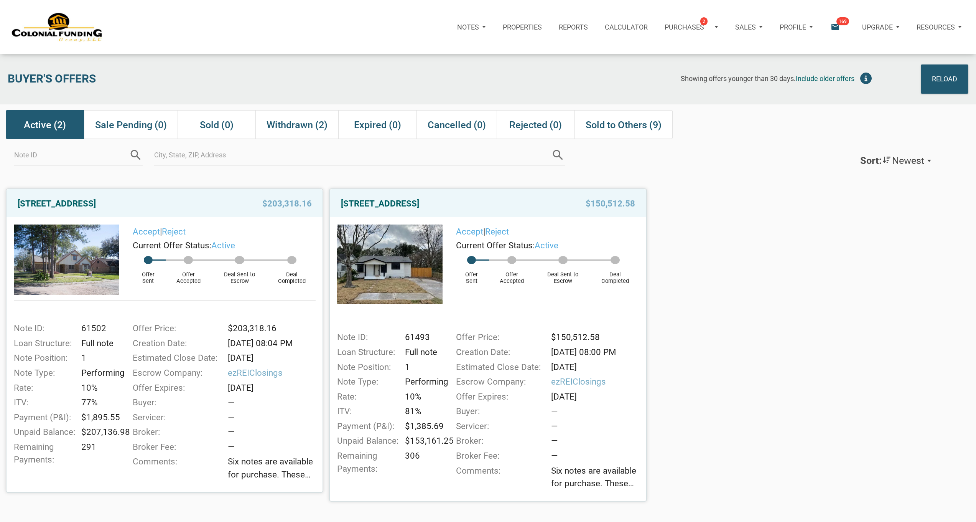
click at [409, 276] on img at bounding box center [390, 263] width 106 height 79
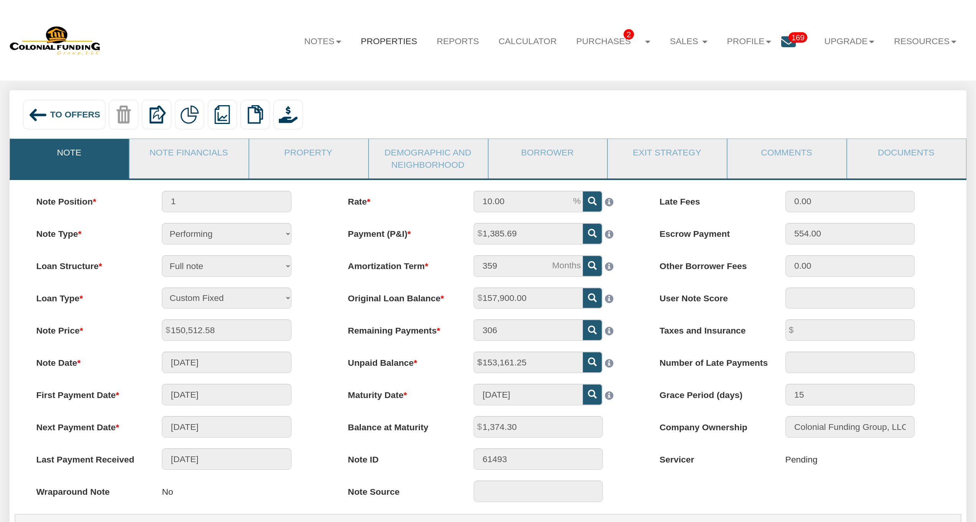
click at [409, 46] on link "Properties" at bounding box center [389, 41] width 76 height 27
click at [401, 41] on link "Properties" at bounding box center [389, 41] width 76 height 27
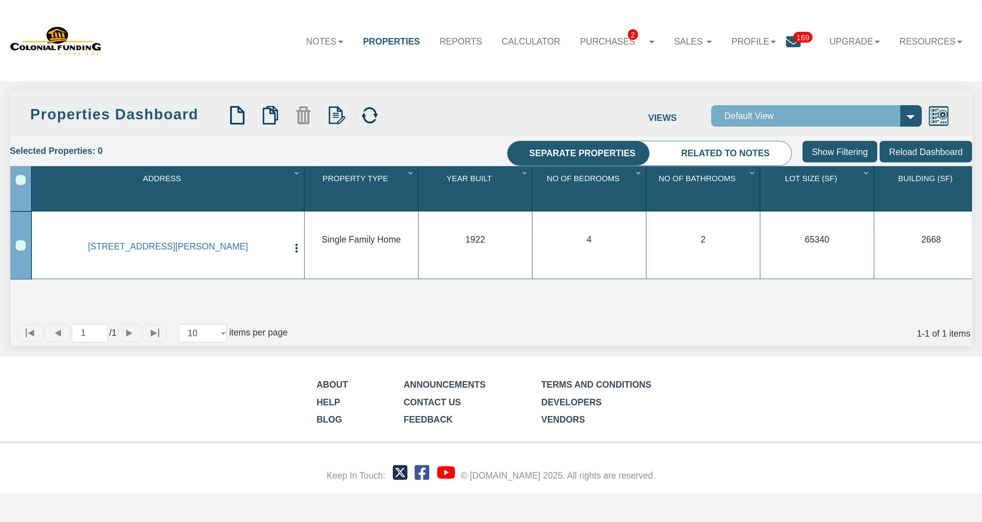
click at [728, 145] on li "Related to notes" at bounding box center [726, 153] width 132 height 25
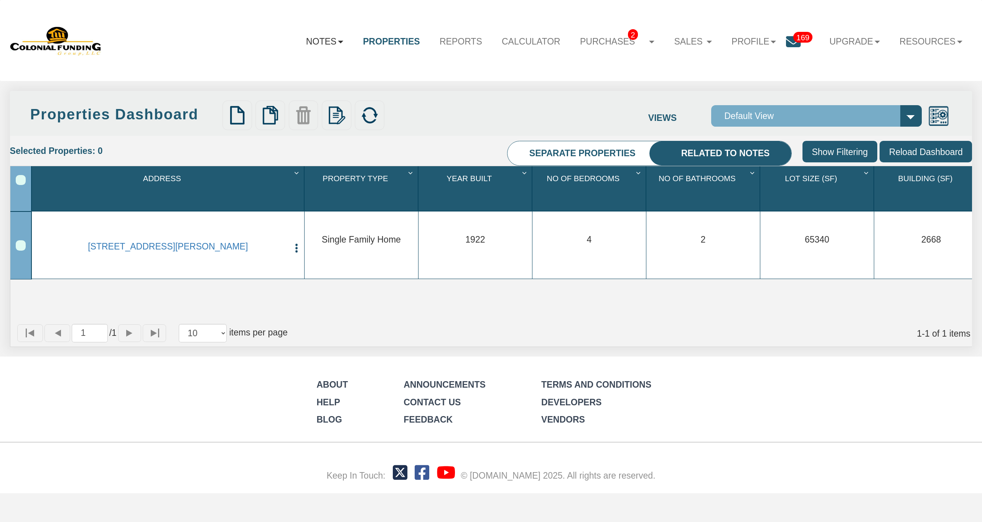
click at [318, 41] on link "Notes" at bounding box center [324, 41] width 57 height 27
click at [282, 79] on link "Transactions" at bounding box center [296, 84] width 114 height 17
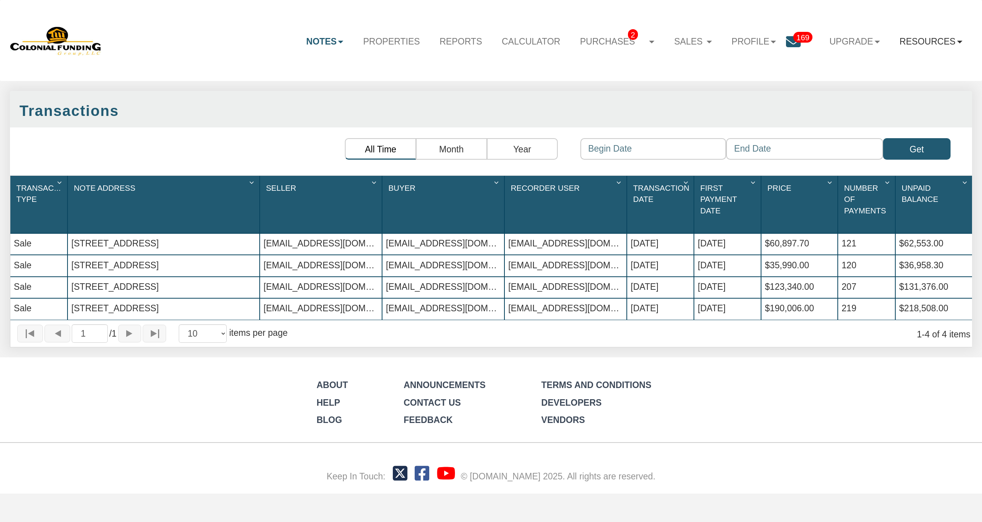
click at [910, 38] on link "Resources" at bounding box center [931, 41] width 82 height 27
click at [836, 41] on link "Upgrade" at bounding box center [855, 41] width 70 height 27
click at [798, 68] on link "Personal" at bounding box center [832, 67] width 114 height 17
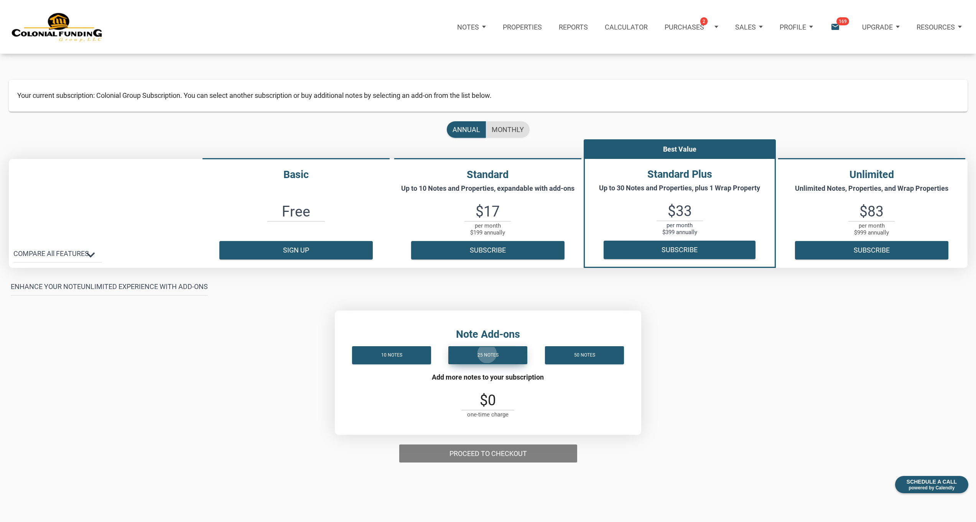
click at [487, 353] on div "25 notes" at bounding box center [488, 355] width 21 height 10
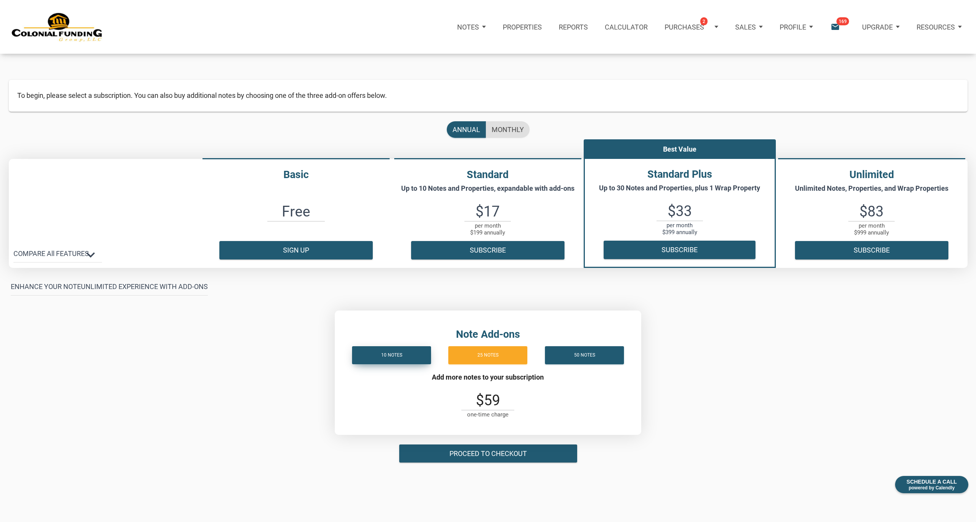
click at [375, 352] on div "10 notes" at bounding box center [391, 355] width 75 height 16
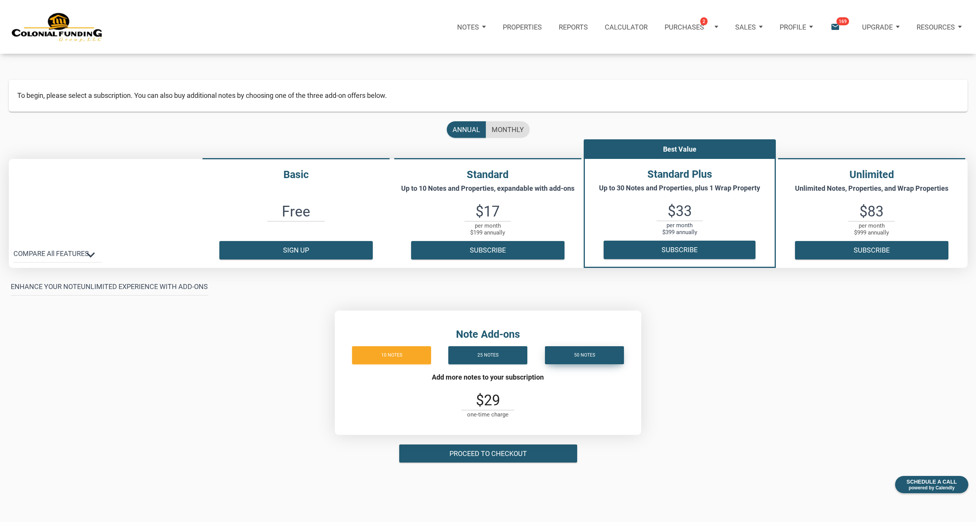
drag, startPoint x: 637, startPoint y: 352, endPoint x: 613, endPoint y: 353, distance: 23.1
click at [636, 352] on div "Note Add-ons 10 notes 25 notes 50 notes Add more notes to your subscription $29…" at bounding box center [488, 372] width 306 height 124
click at [586, 353] on div "50 notes" at bounding box center [584, 355] width 21 height 10
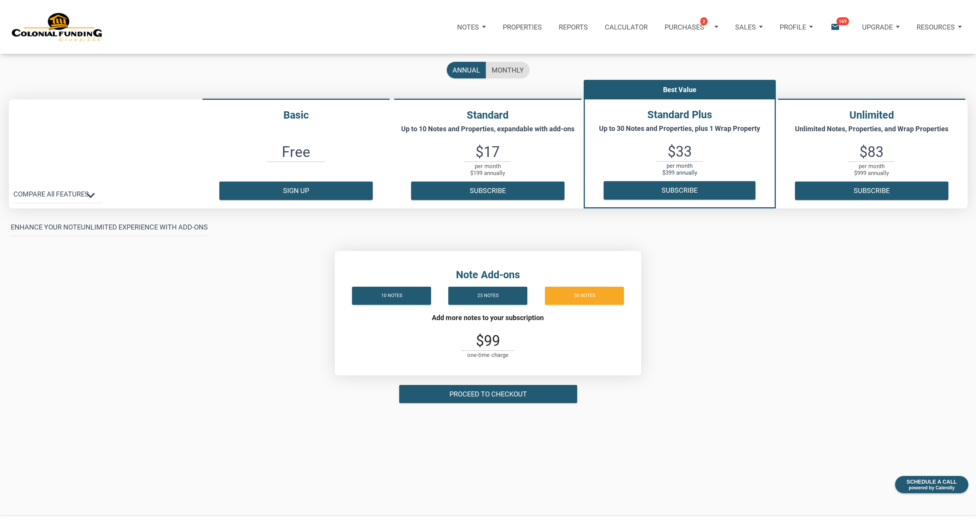
click at [465, 26] on p "Notes" at bounding box center [468, 27] width 22 height 8
click at [531, 29] on p "Properties" at bounding box center [522, 27] width 39 height 8
